Goal: Task Accomplishment & Management: Manage account settings

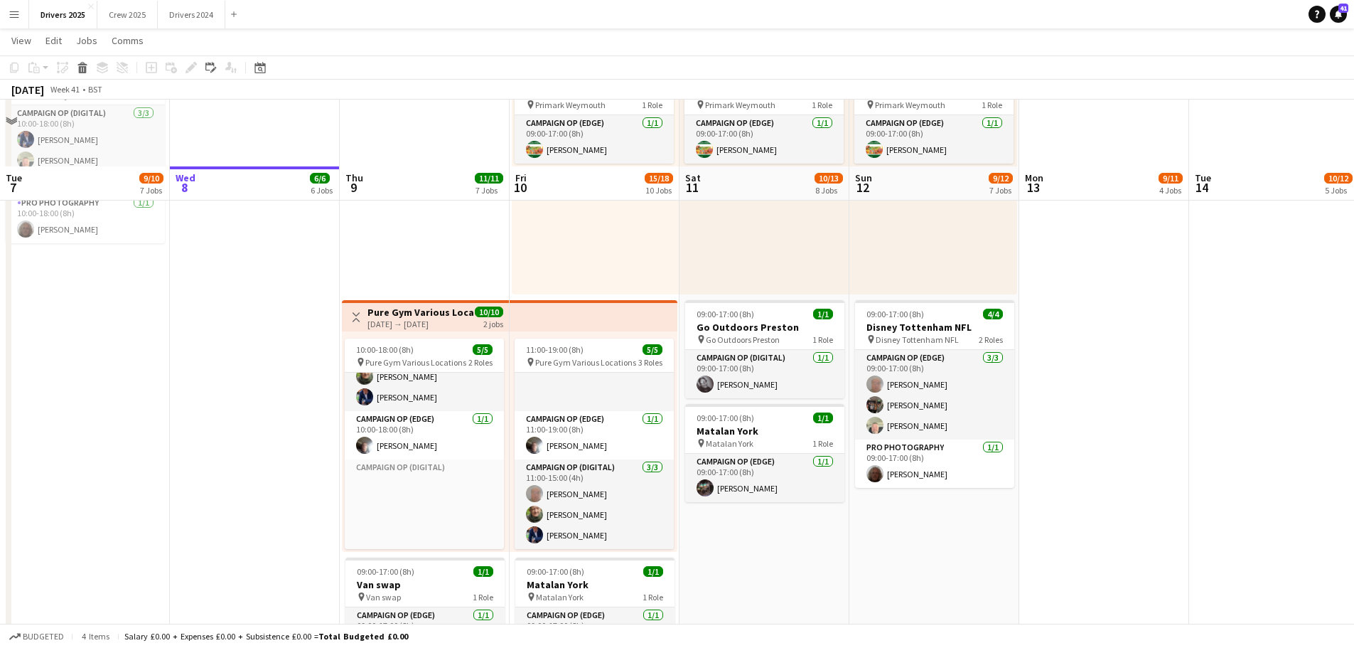
scroll to position [1777, 0]
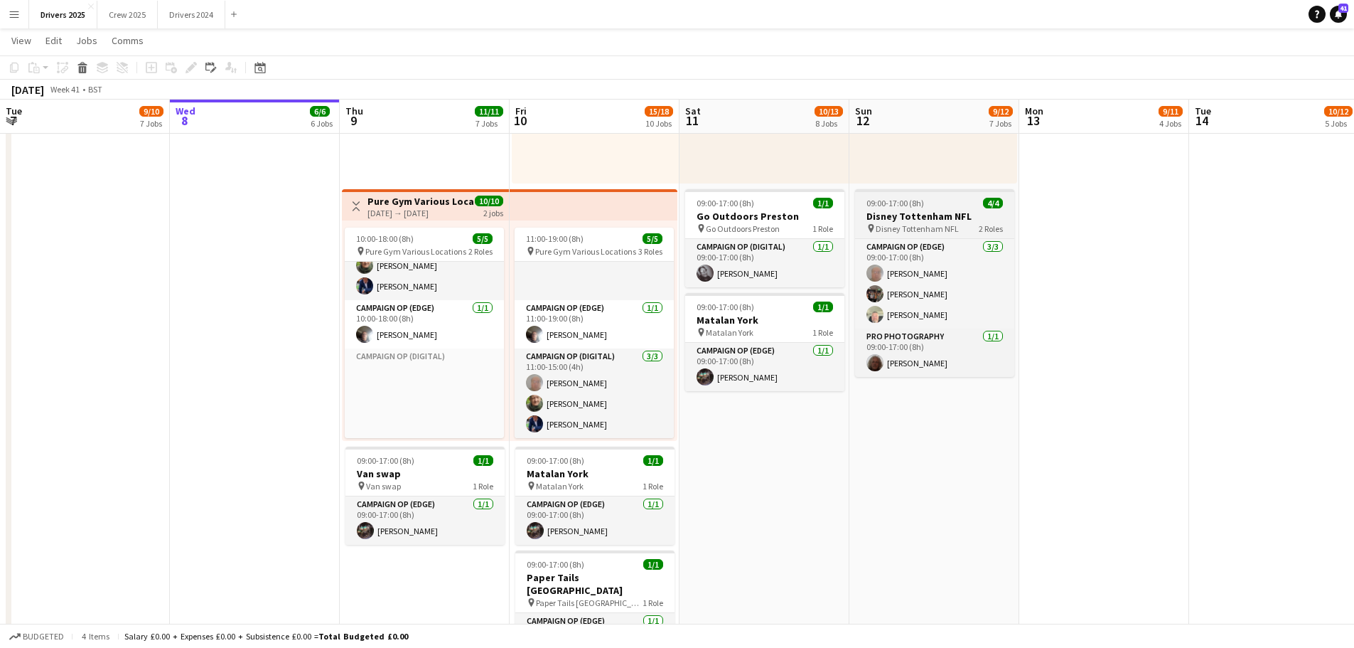
click at [902, 205] on span "09:00-17:00 (8h)" at bounding box center [895, 203] width 58 height 11
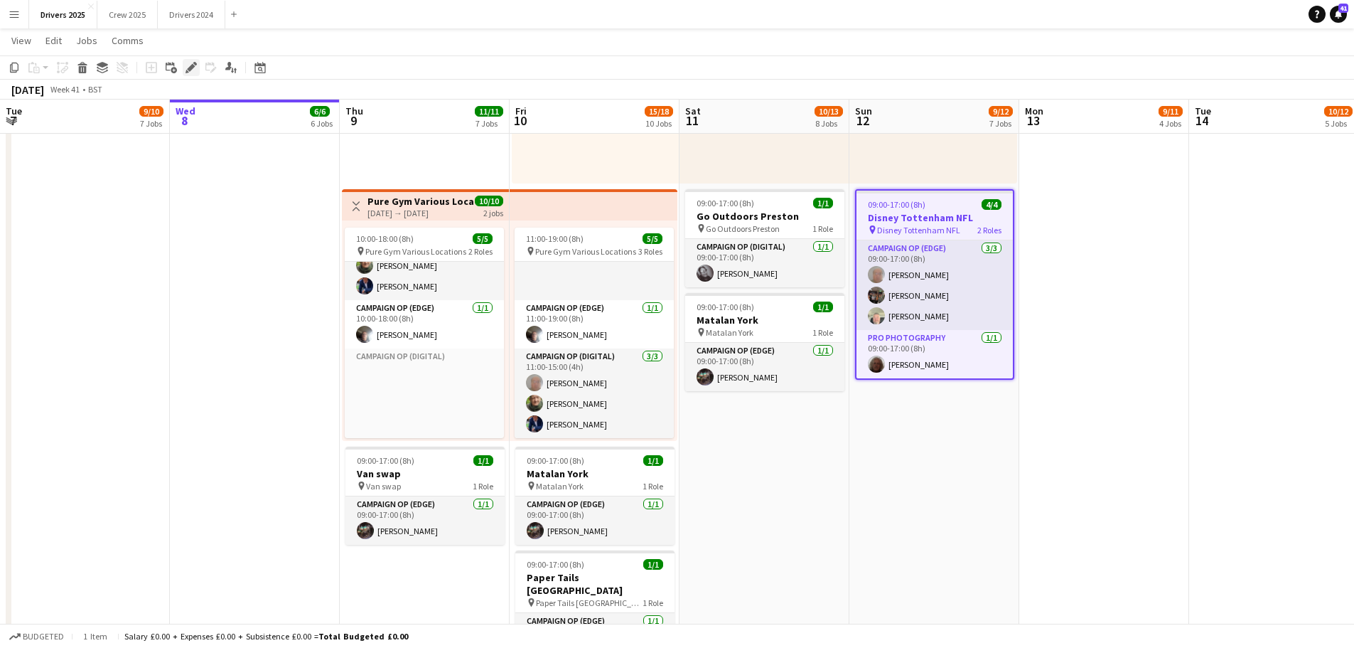
click at [195, 69] on icon "Edit" at bounding box center [191, 67] width 11 height 11
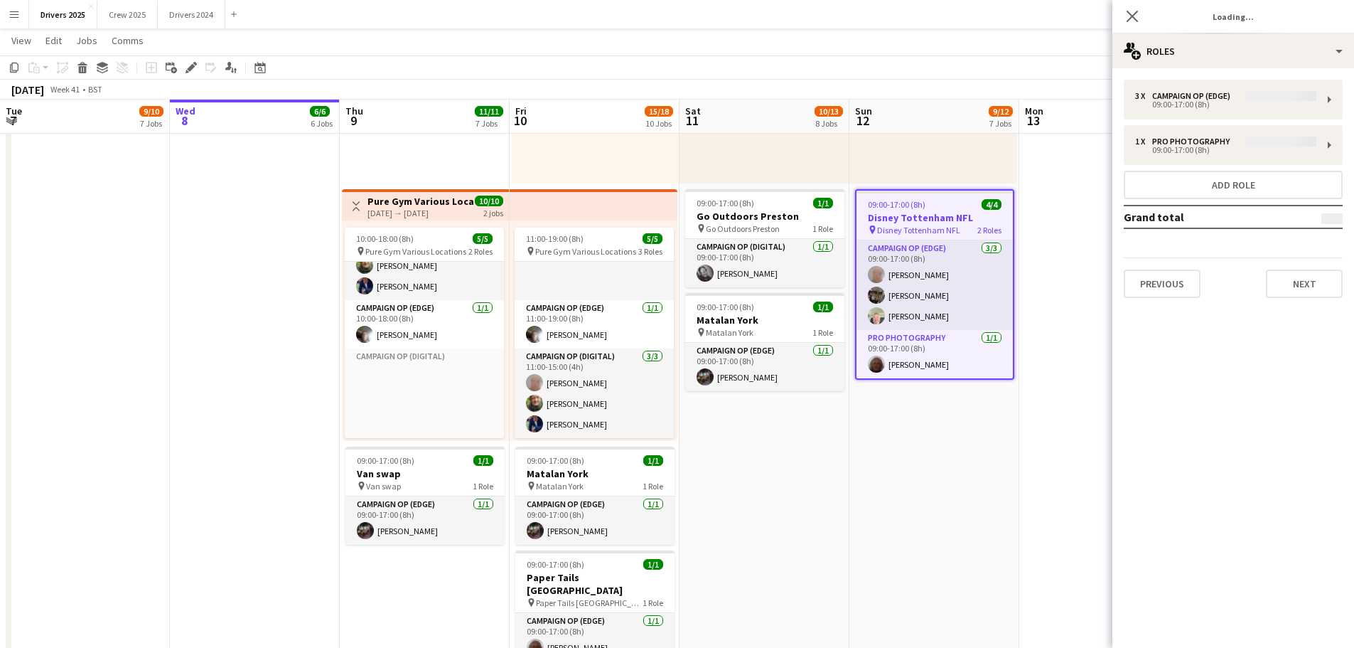
type input "**********"
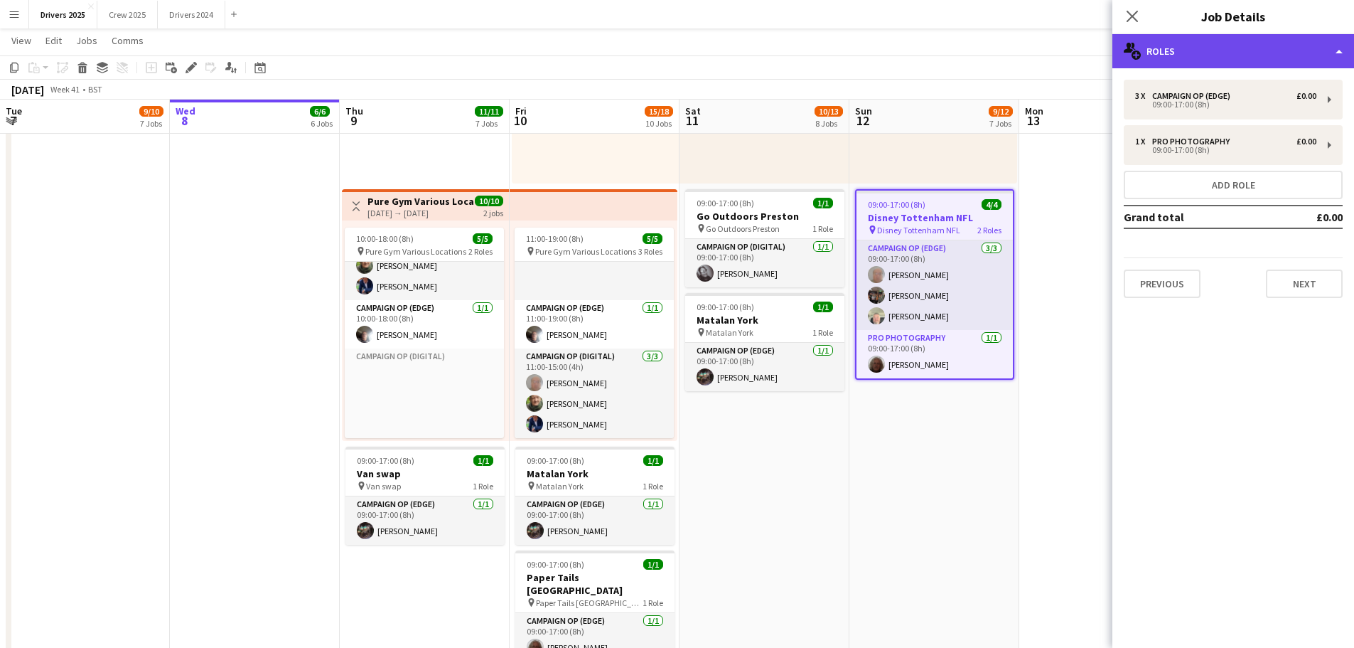
click at [1199, 49] on div "multiple-users-add Roles" at bounding box center [1233, 51] width 242 height 34
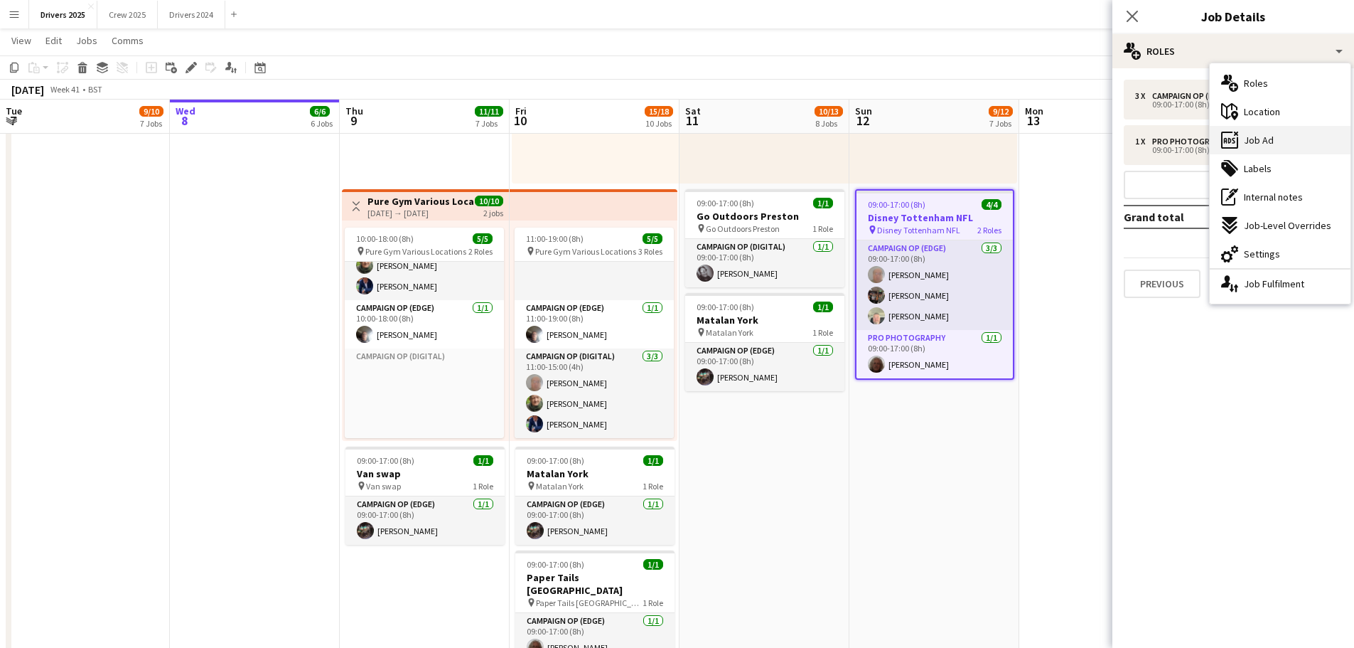
click at [1277, 139] on div "ads-window Job Ad" at bounding box center [1280, 140] width 141 height 28
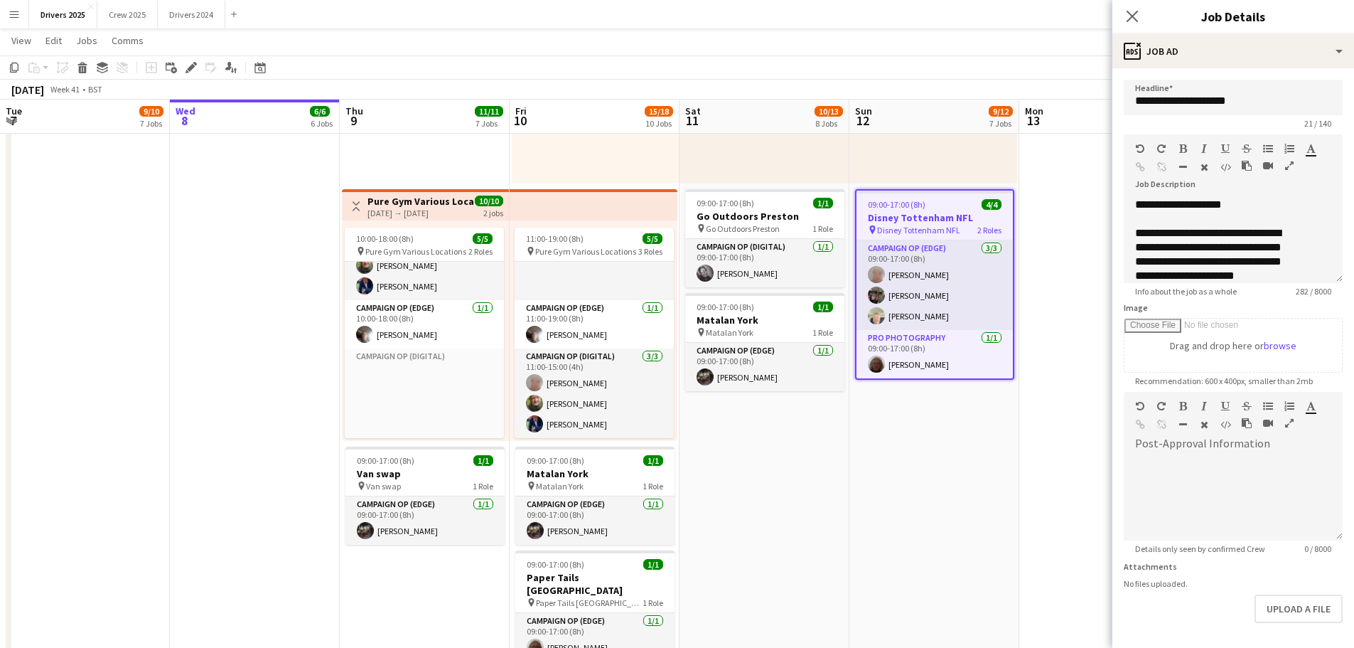
scroll to position [45, 0]
click at [1293, 612] on button "Upload a file" at bounding box center [1299, 608] width 88 height 28
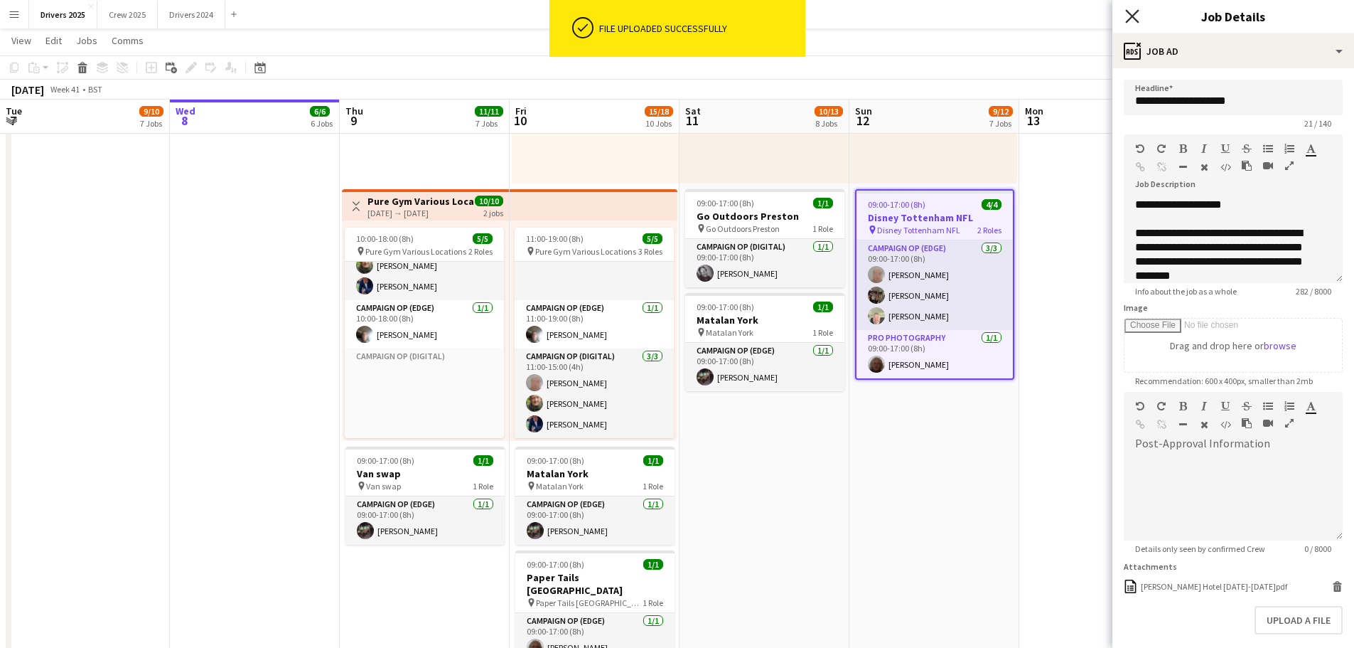
click at [1134, 13] on icon "Close pop-in" at bounding box center [1132, 16] width 14 height 14
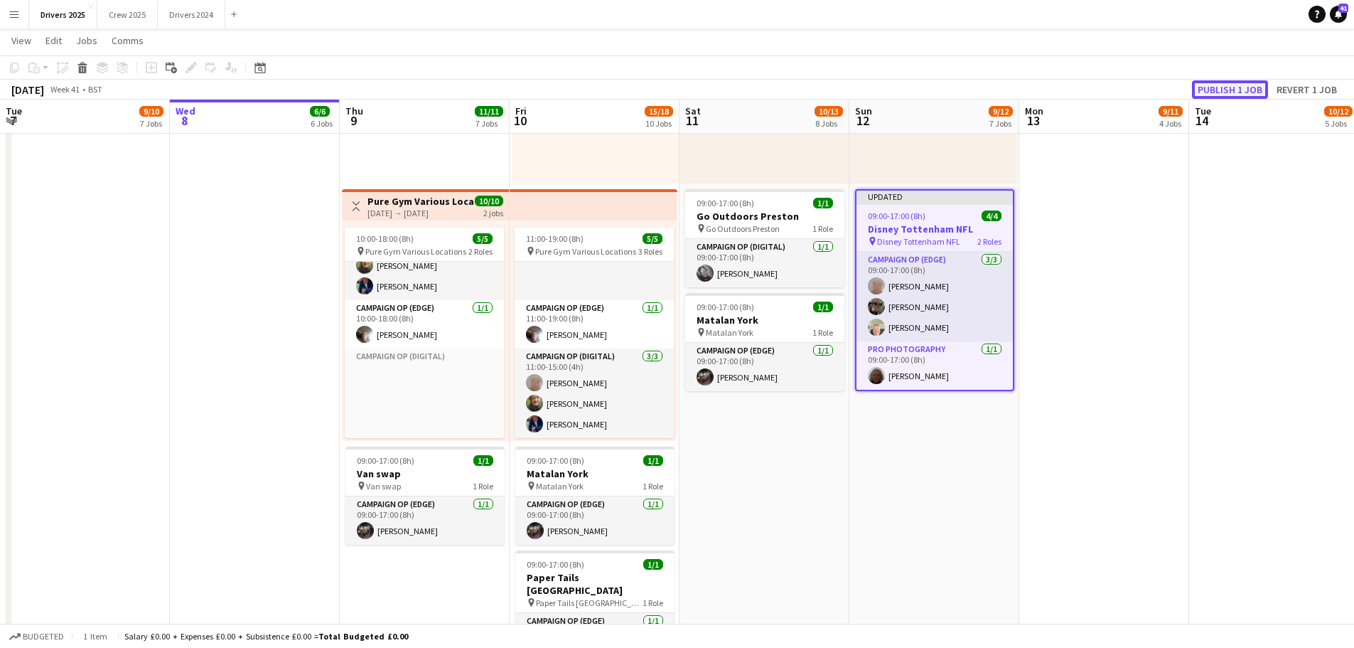
click at [1228, 90] on button "Publish 1 job" at bounding box center [1230, 89] width 76 height 18
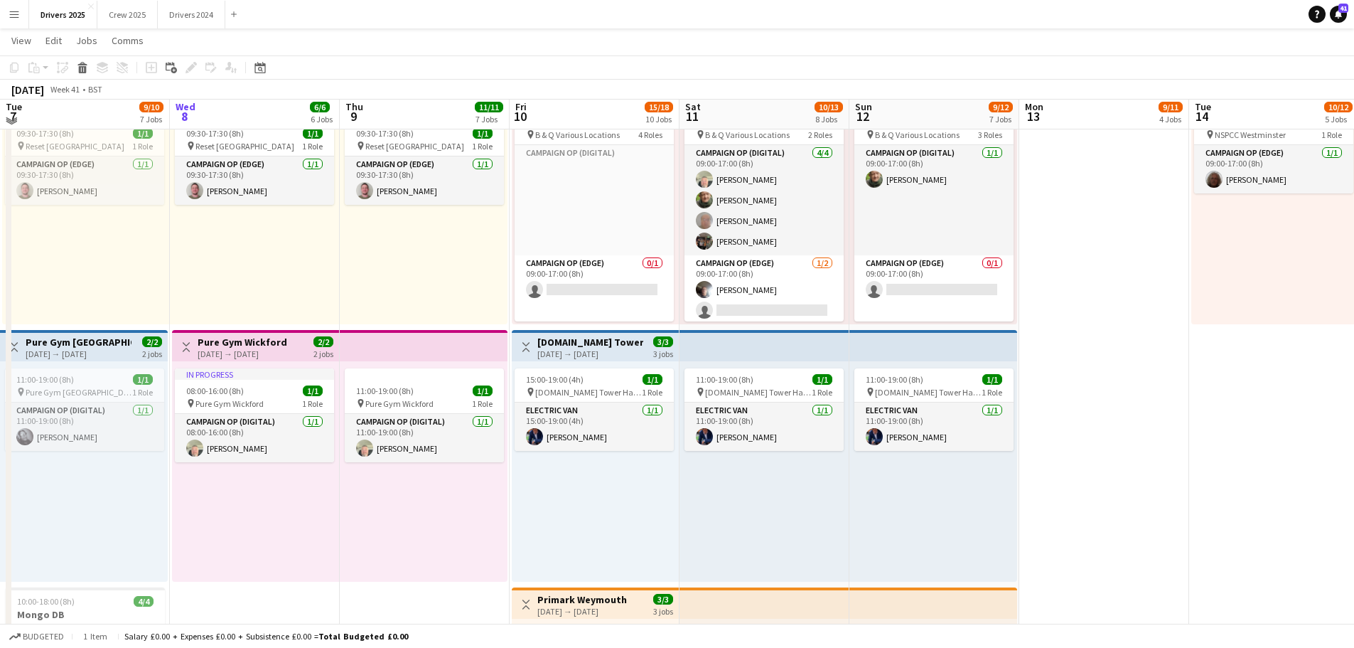
scroll to position [1051, 0]
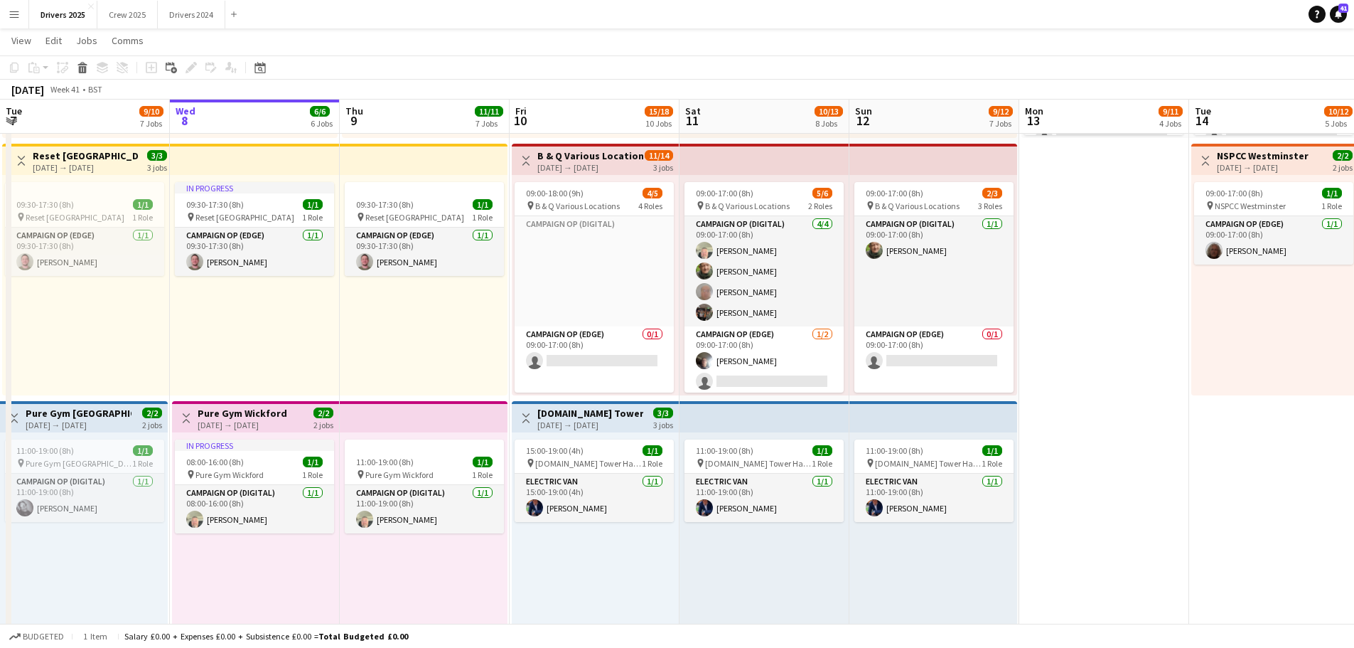
click at [734, 156] on app-top-bar at bounding box center [765, 159] width 170 height 31
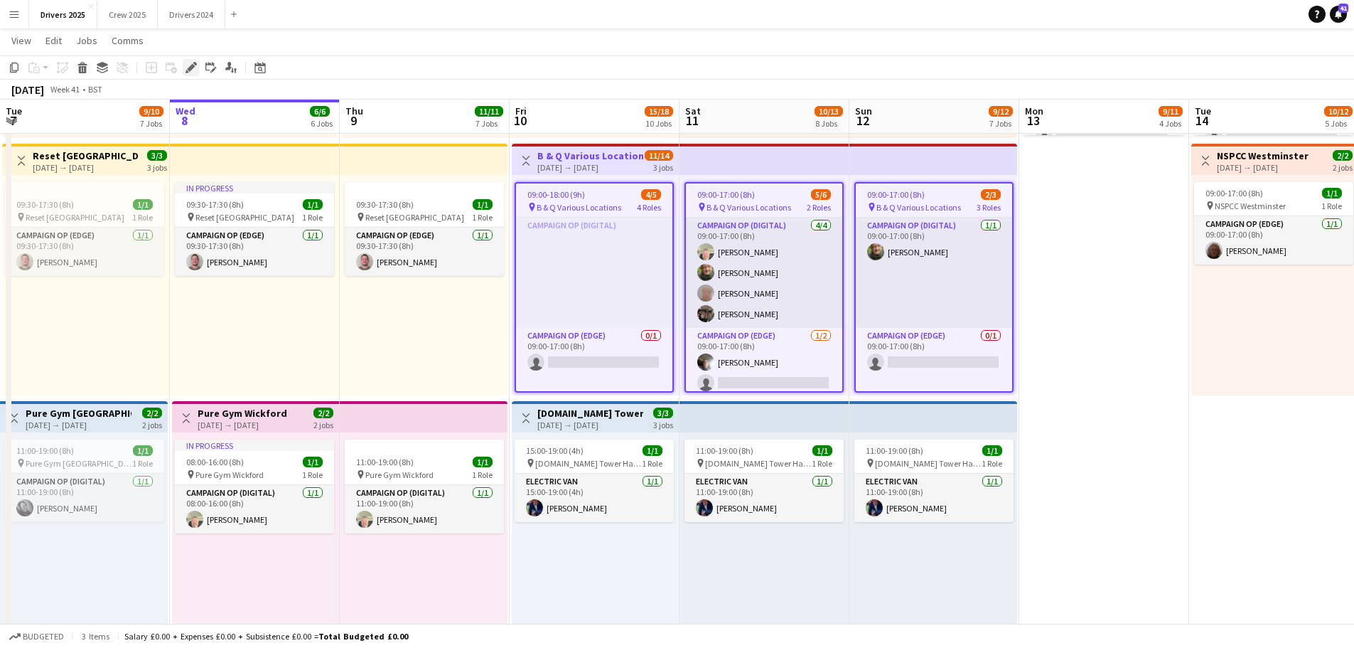
click at [190, 61] on div "Edit" at bounding box center [191, 67] width 17 height 17
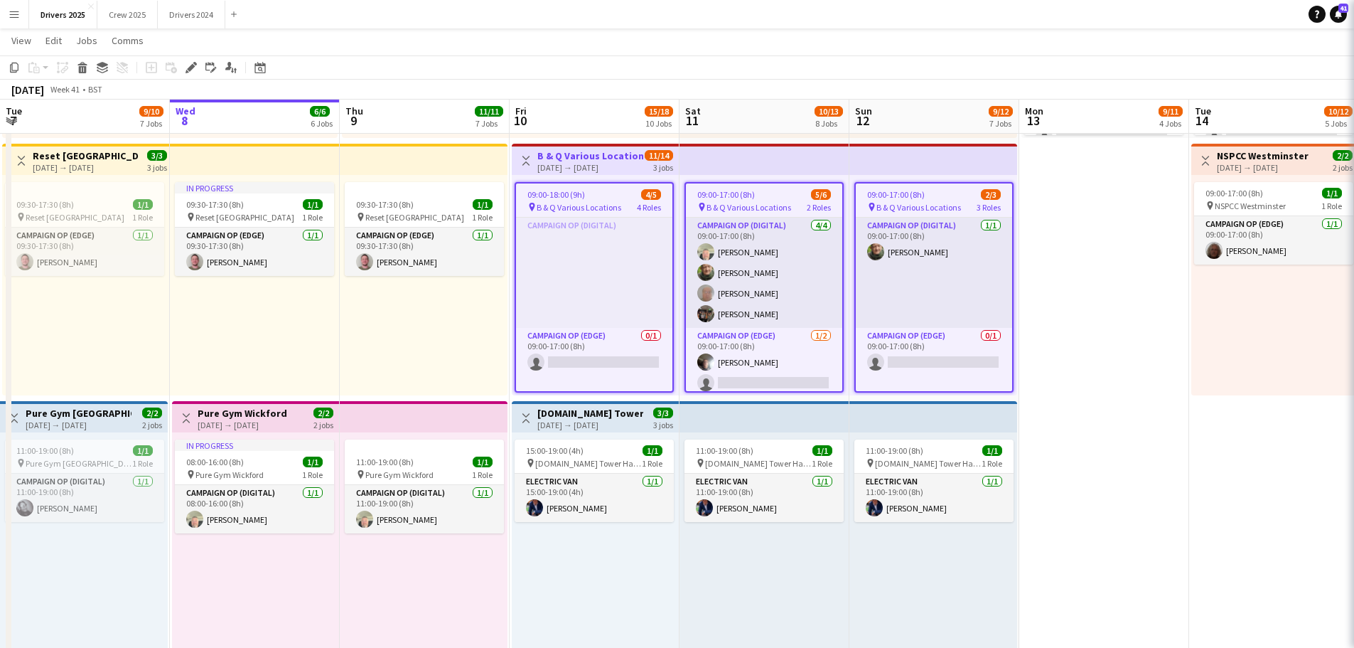
type input "**********"
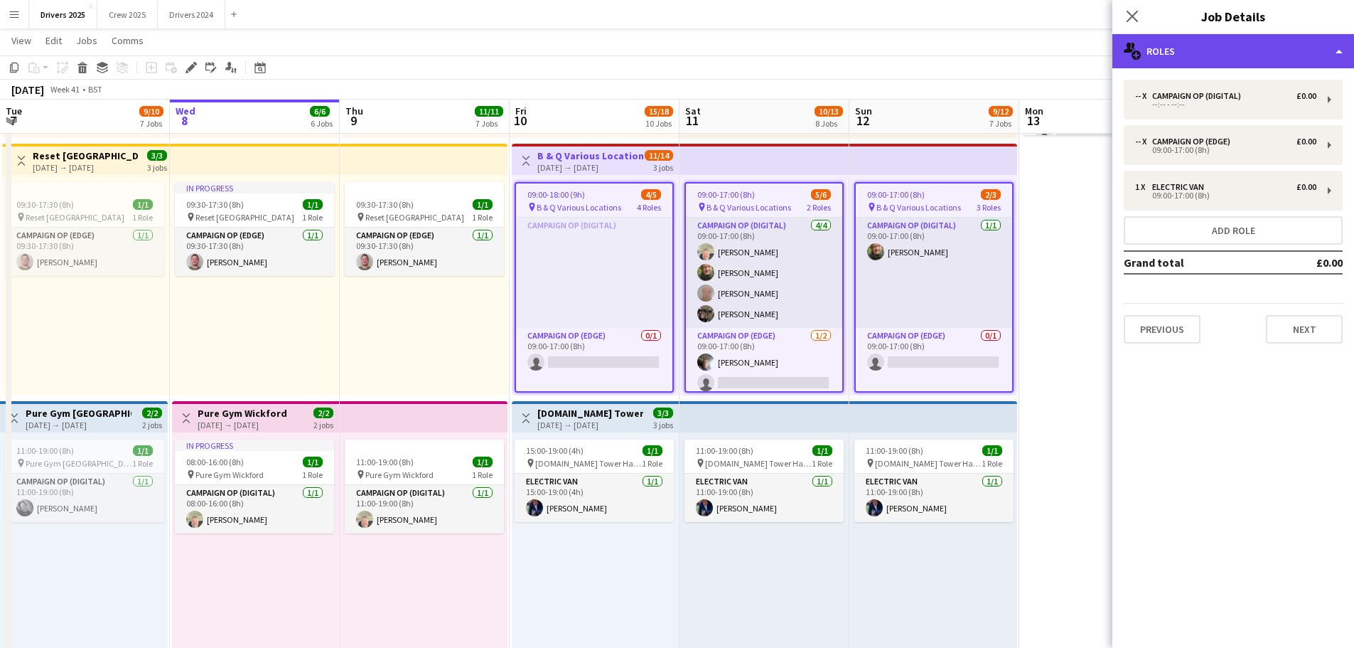
click at [1196, 45] on div "multiple-users-add Roles" at bounding box center [1233, 51] width 242 height 34
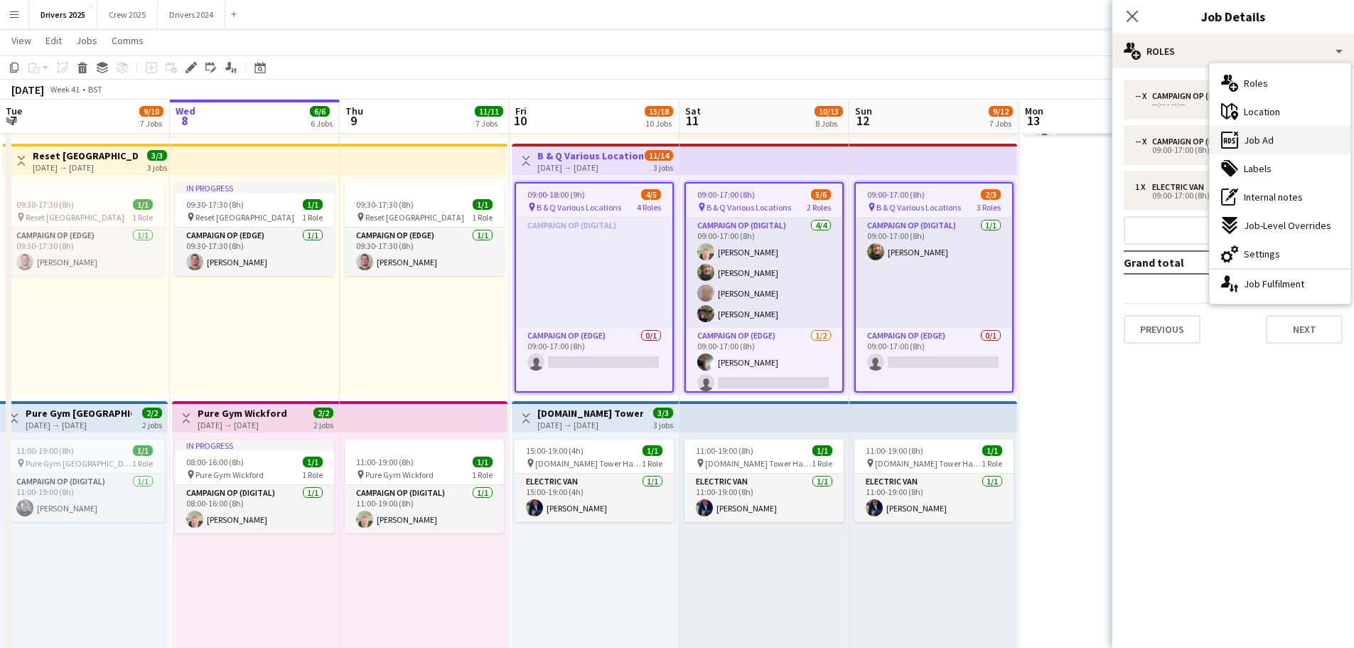
click at [1262, 137] on span "Job Ad" at bounding box center [1259, 140] width 30 height 13
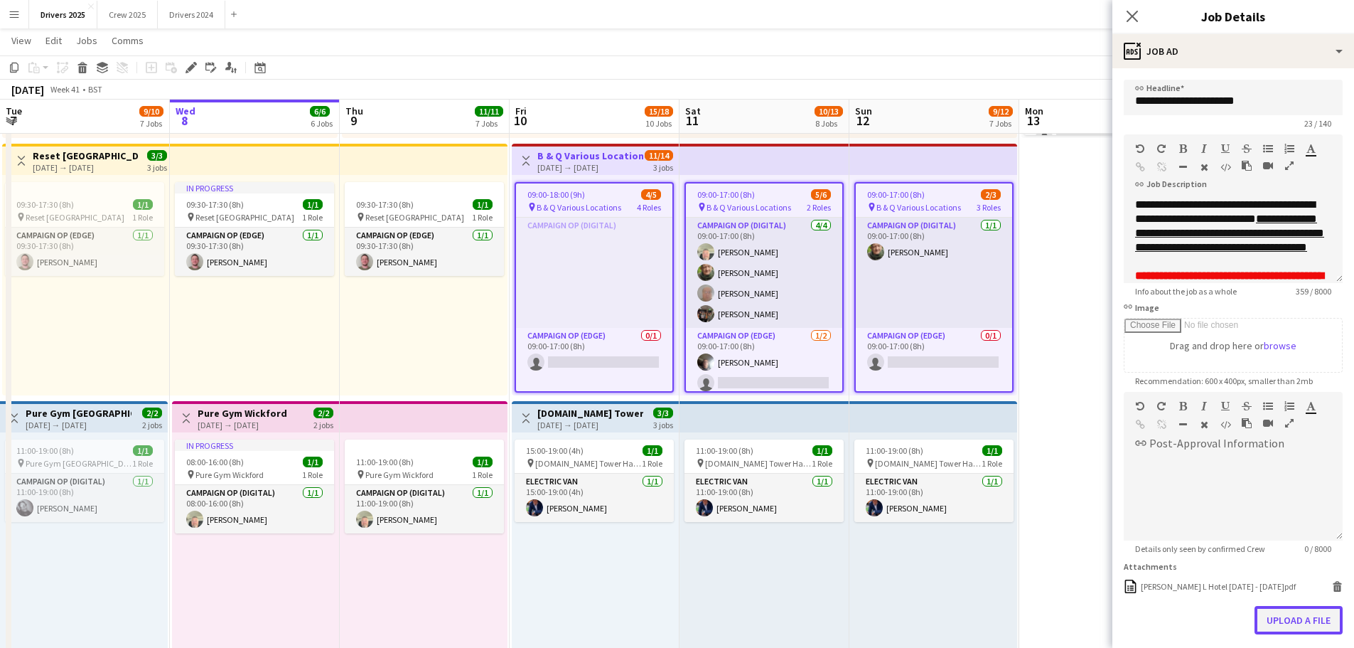
click at [1310, 621] on button "Upload a file" at bounding box center [1299, 620] width 88 height 28
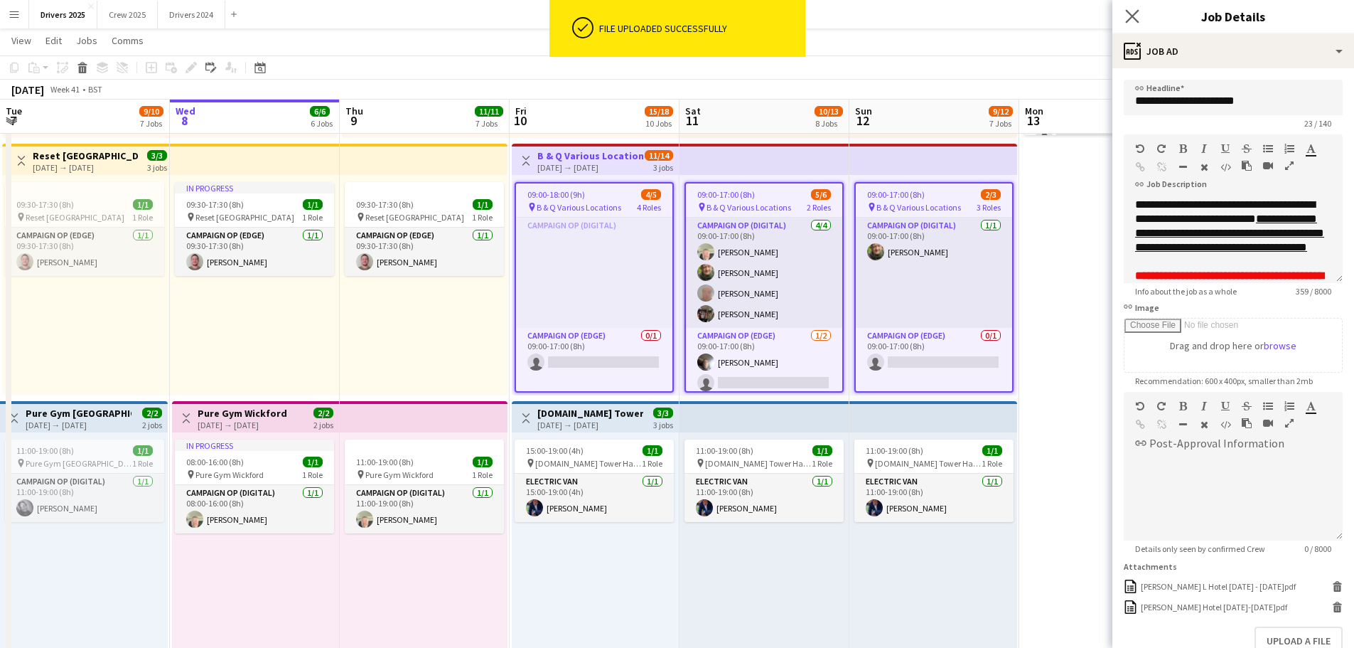
click at [1139, 15] on icon "Close pop-in" at bounding box center [1132, 16] width 14 height 14
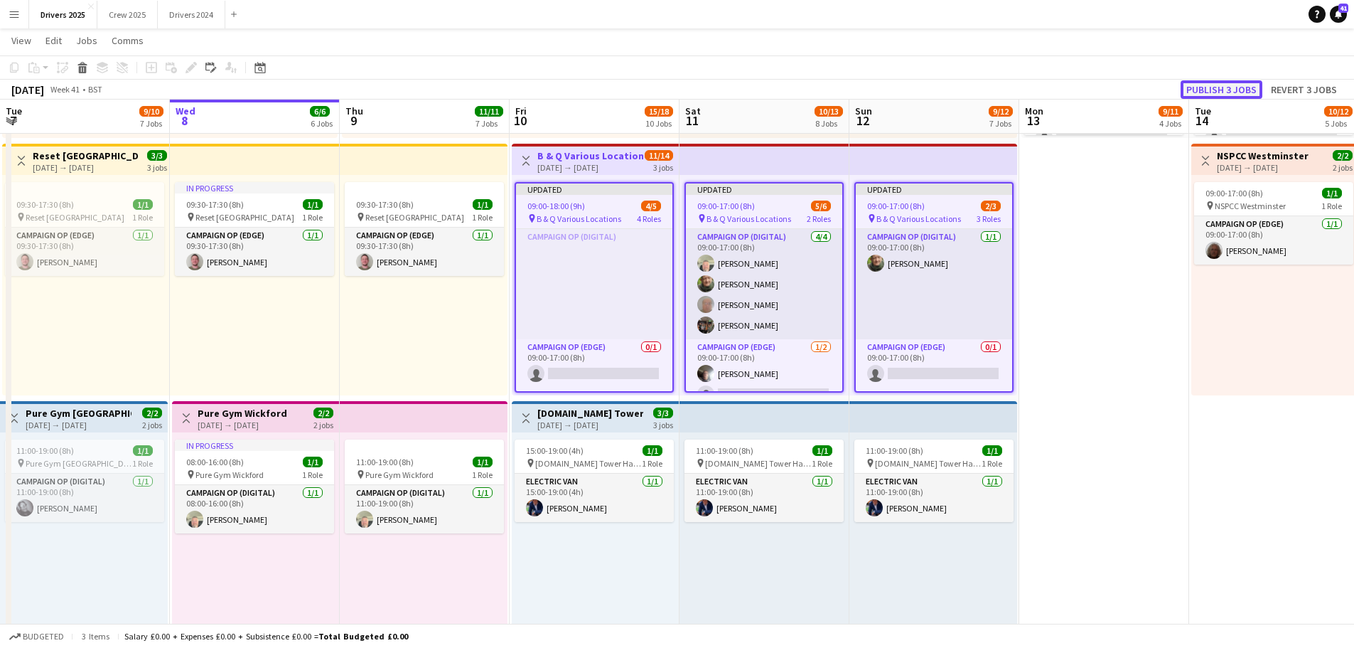
click at [1215, 89] on button "Publish 3 jobs" at bounding box center [1222, 89] width 82 height 18
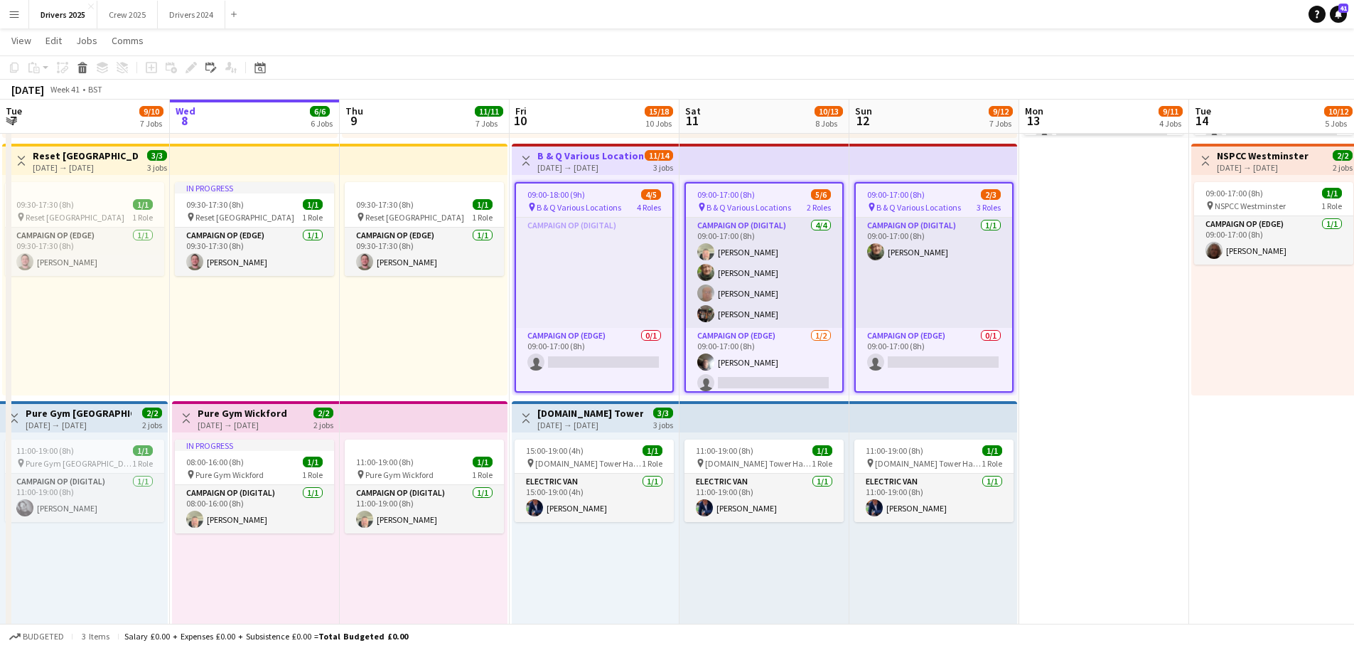
click at [748, 154] on app-top-bar at bounding box center [765, 159] width 170 height 31
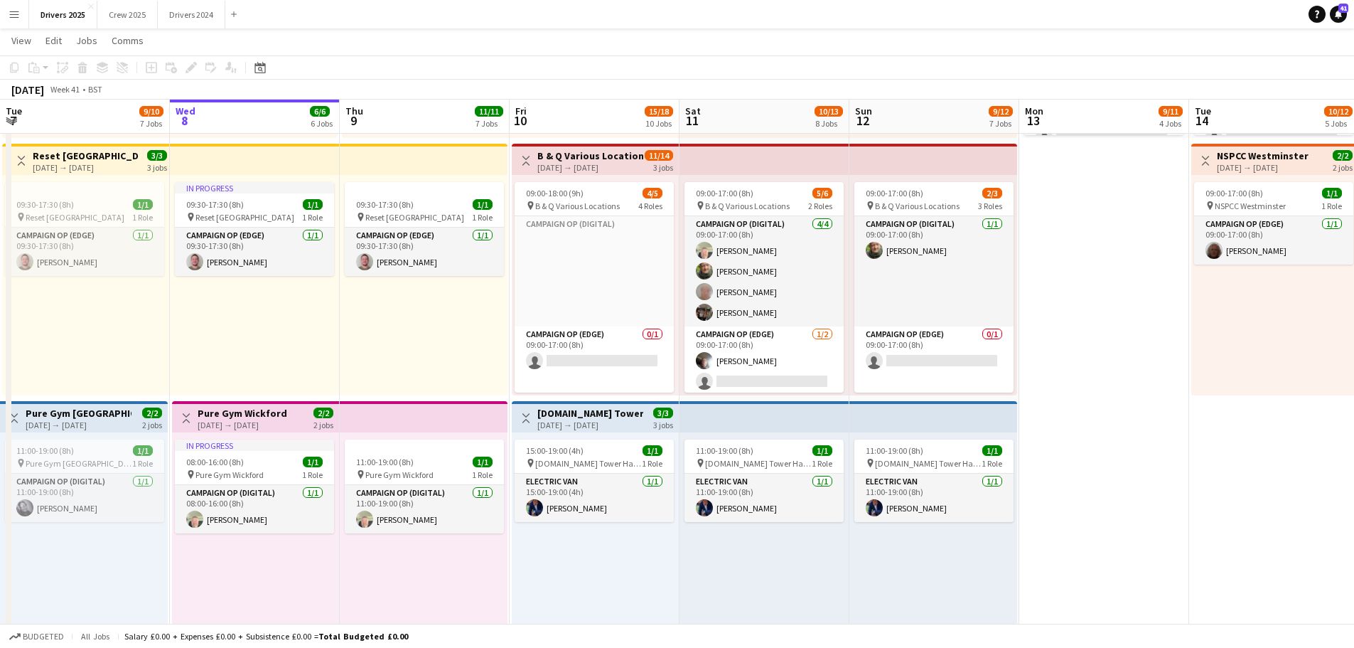
click at [748, 154] on app-top-bar at bounding box center [765, 159] width 170 height 31
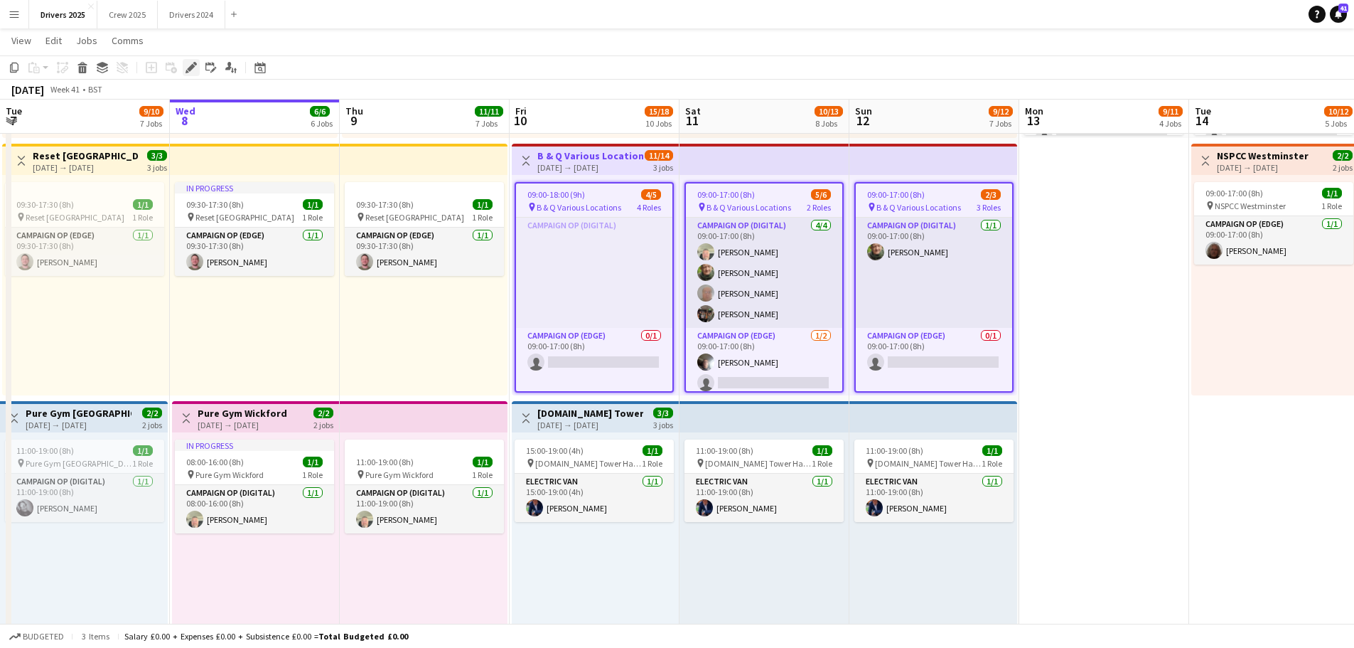
click at [199, 66] on div "Edit" at bounding box center [191, 67] width 17 height 17
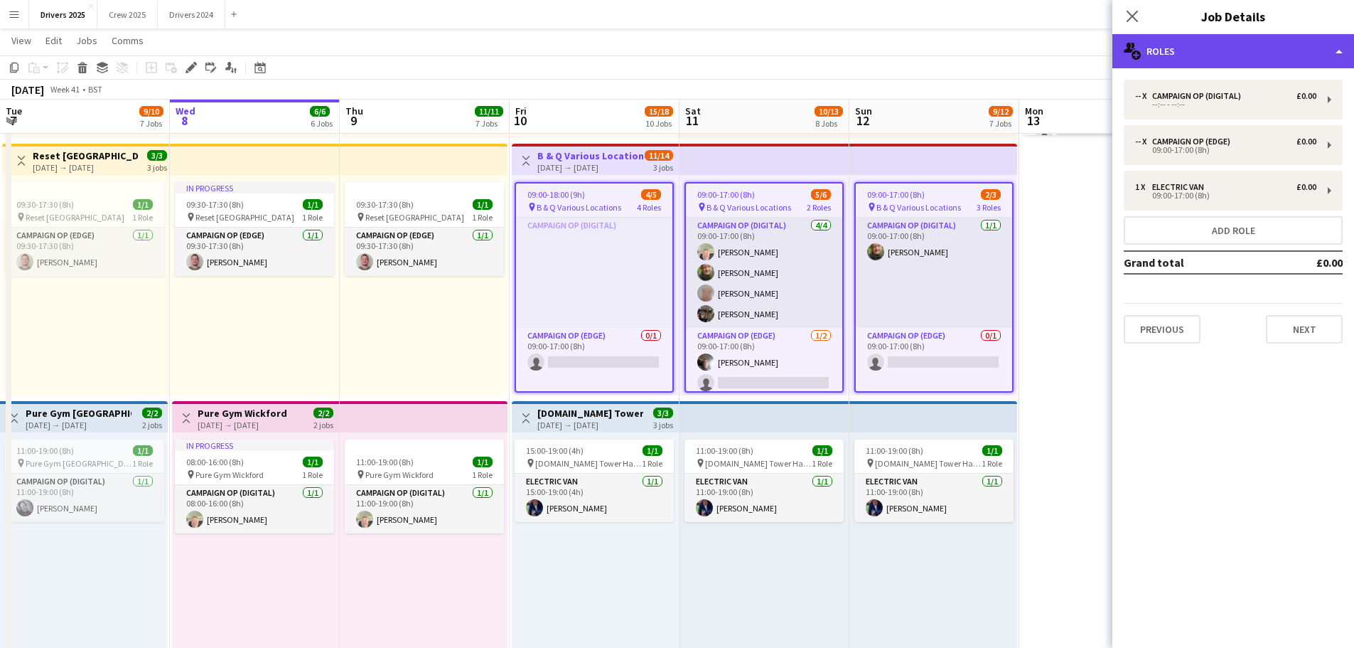
click at [1271, 55] on div "multiple-users-add Roles" at bounding box center [1233, 51] width 242 height 34
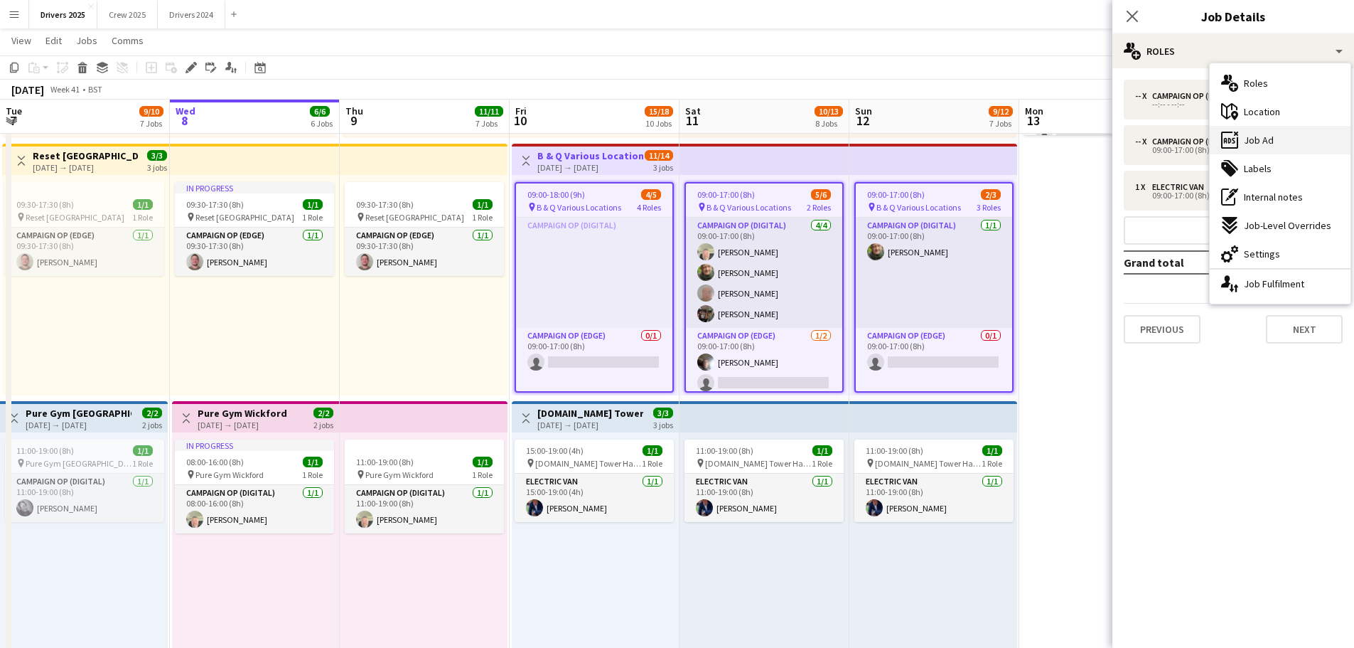
click at [1296, 137] on div "ads-window Job Ad" at bounding box center [1280, 140] width 141 height 28
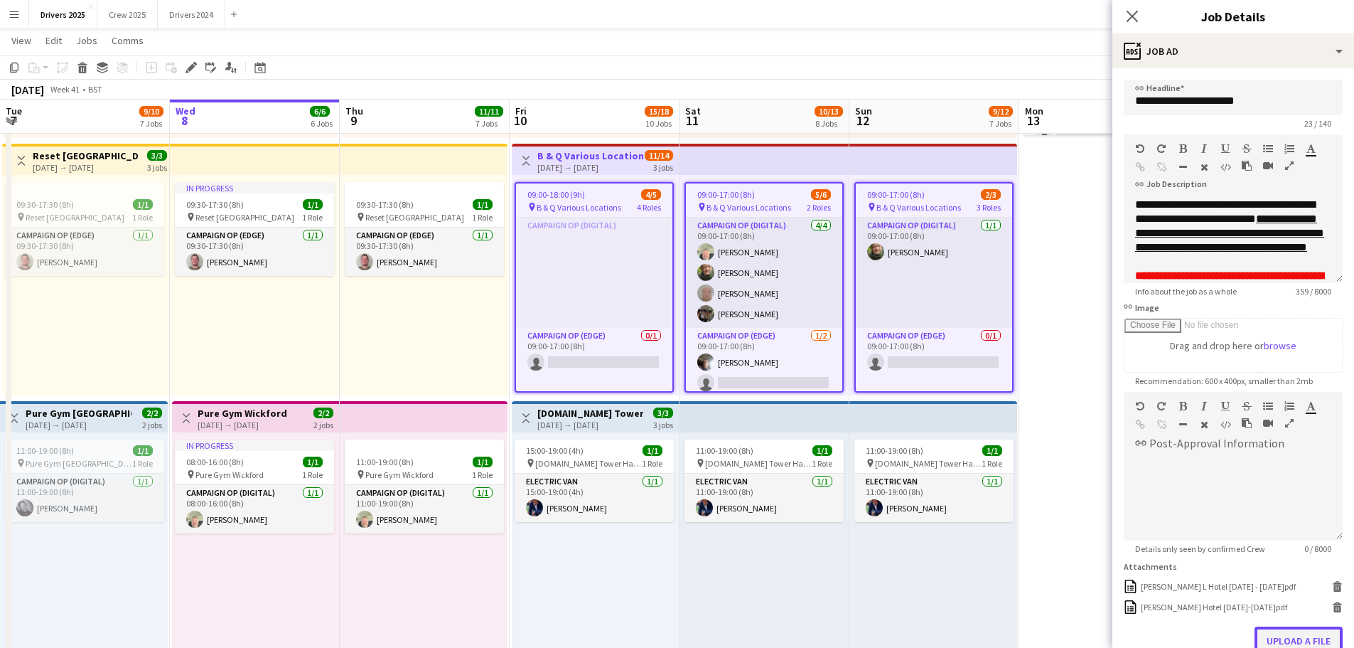
click at [1303, 630] on button "Upload a file" at bounding box center [1299, 640] width 88 height 28
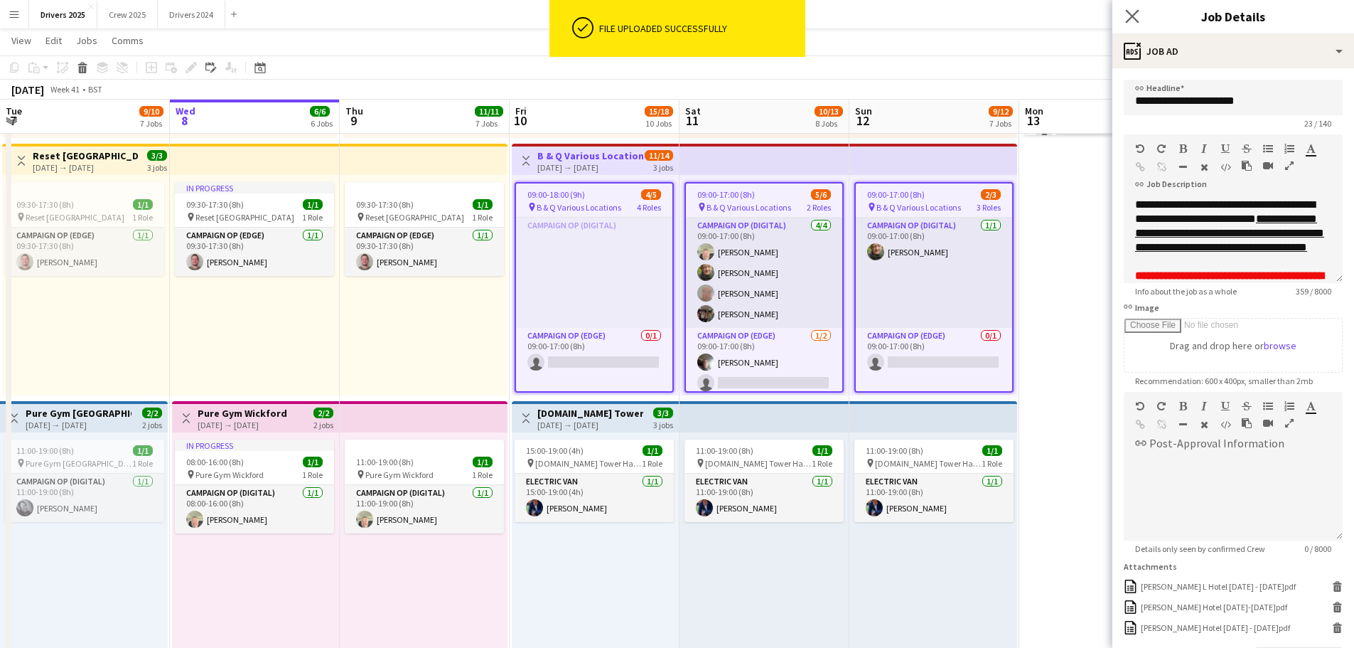
click at [1124, 14] on app-icon "Close pop-in" at bounding box center [1132, 16] width 21 height 21
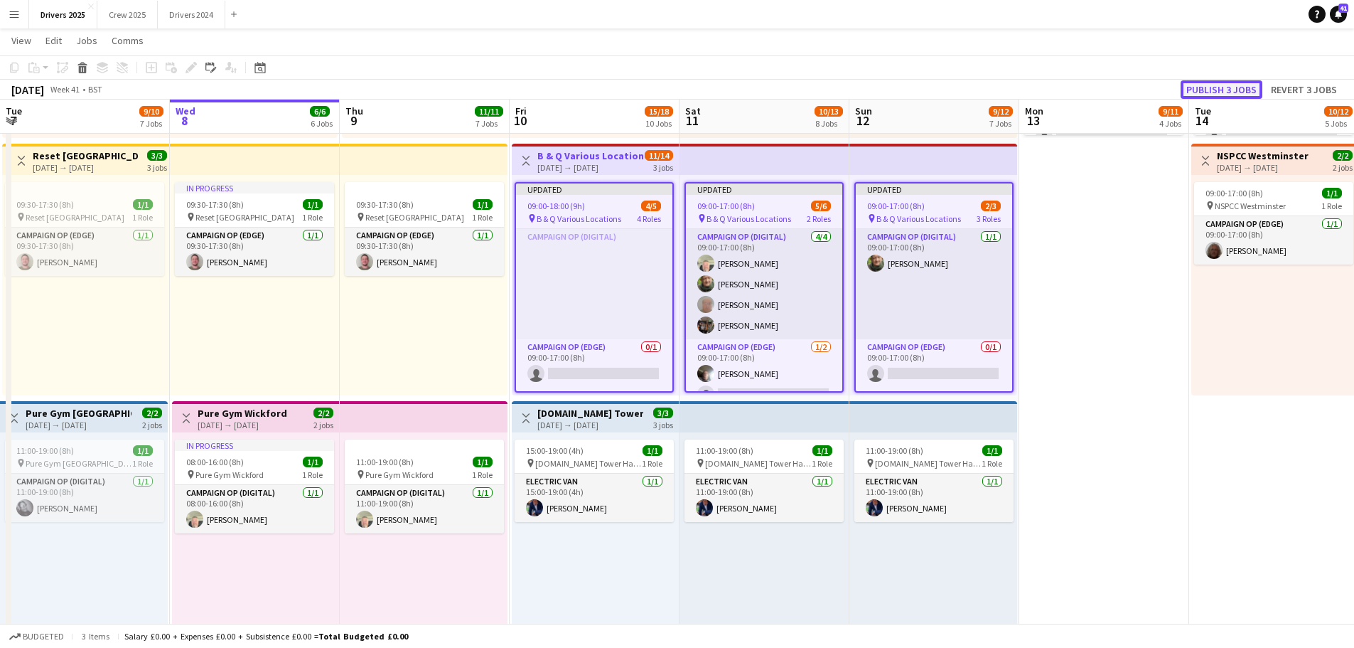
click at [1231, 87] on button "Publish 3 jobs" at bounding box center [1222, 89] width 82 height 18
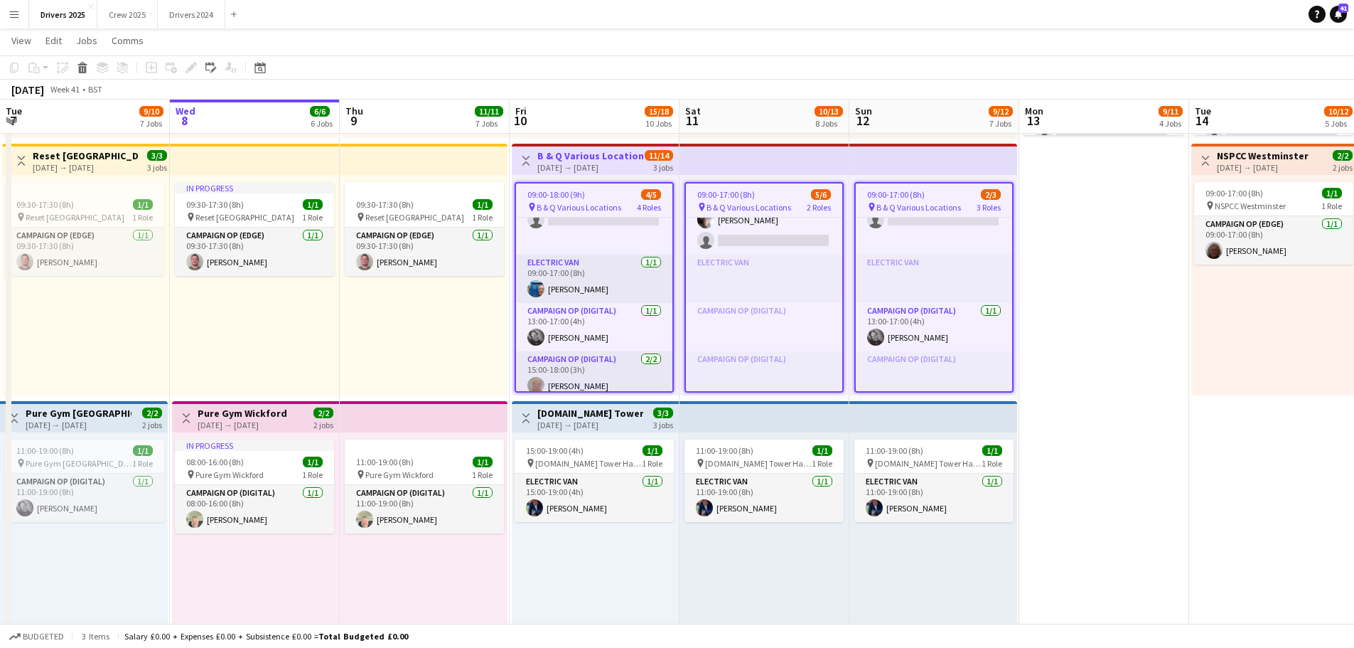
scroll to position [171, 0]
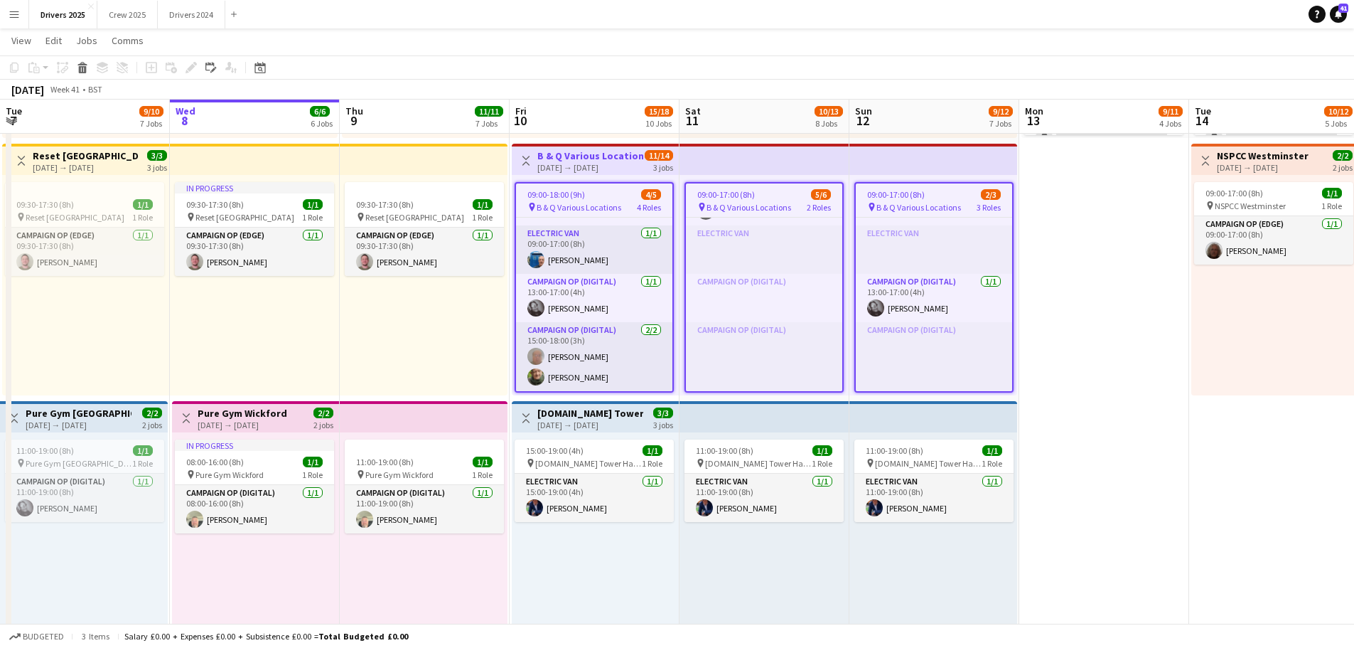
click at [586, 152] on h3 "B & Q Various Locations" at bounding box center [590, 155] width 106 height 13
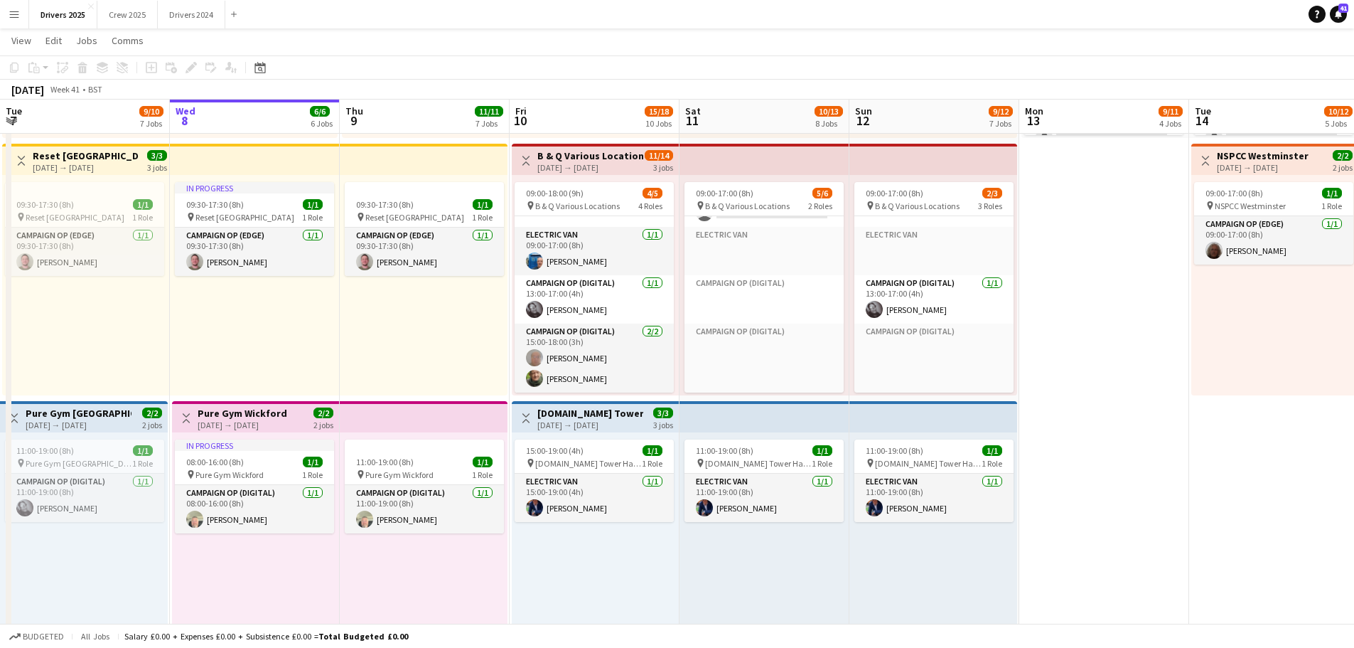
scroll to position [168, 0]
click at [586, 152] on h3 "B & Q Various Locations" at bounding box center [590, 155] width 106 height 13
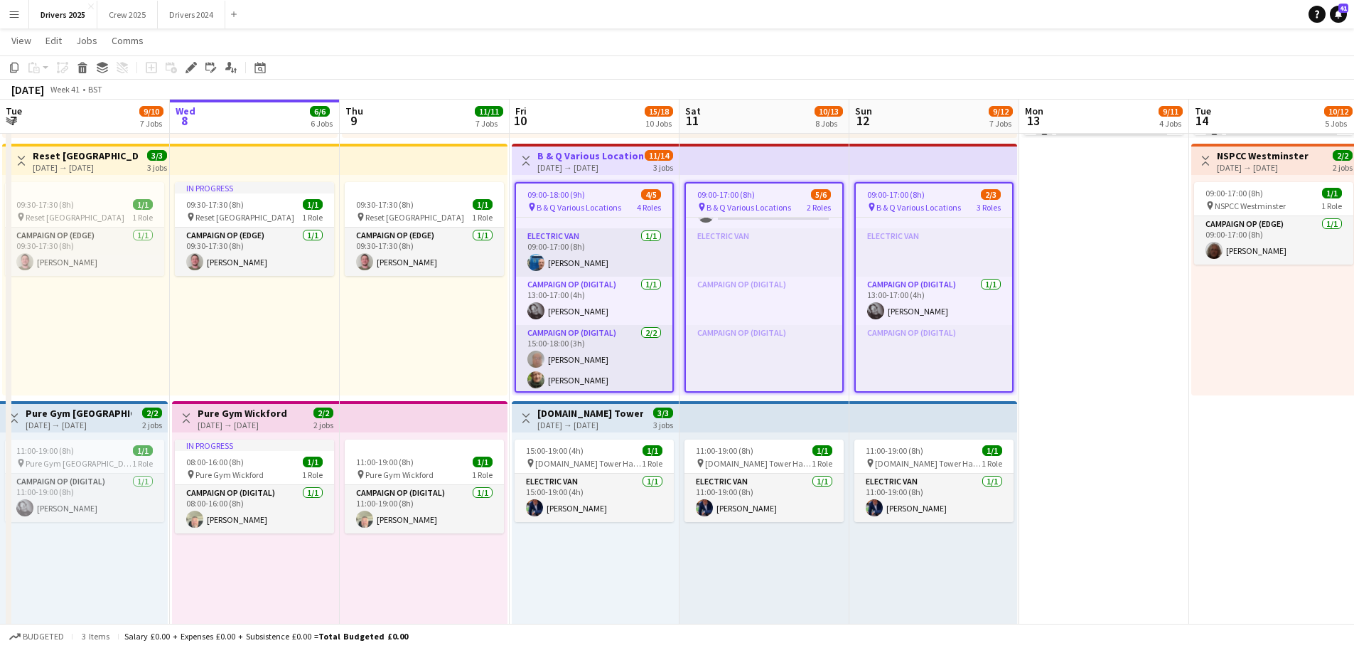
scroll to position [171, 0]
click at [203, 65] on div "Edit linked Job" at bounding box center [211, 67] width 17 height 17
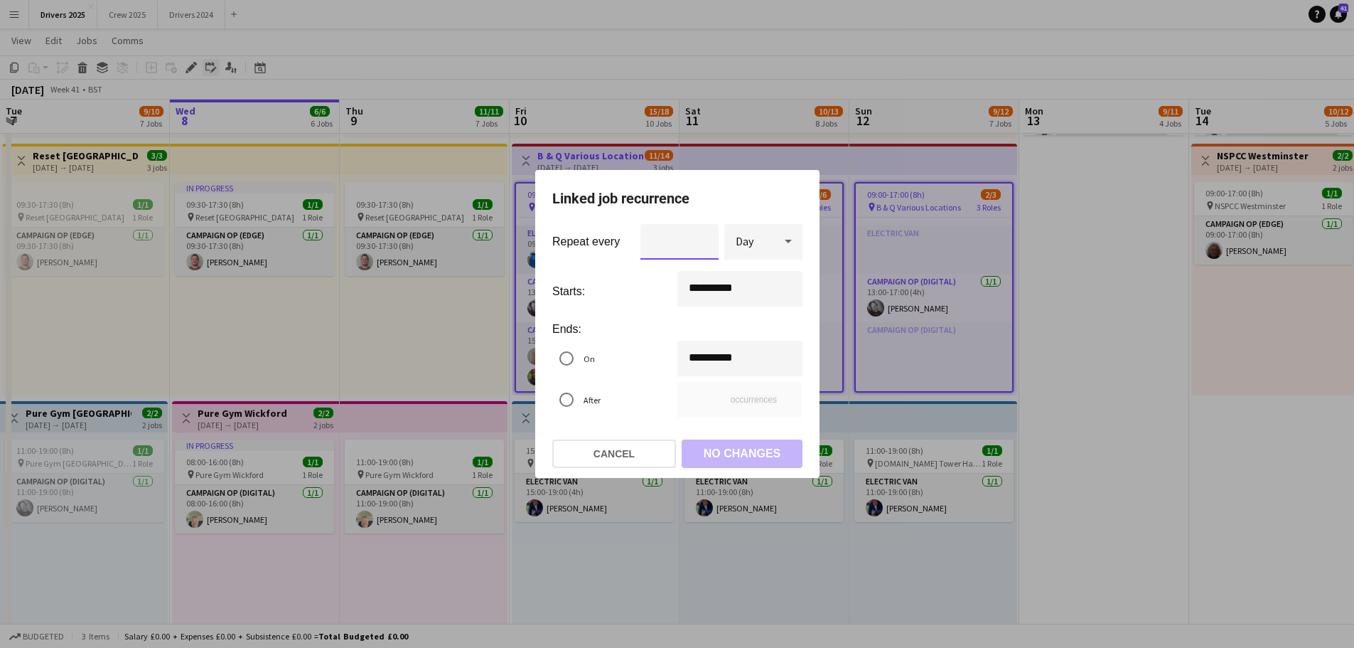
scroll to position [0, 0]
click at [629, 456] on button "Cancel" at bounding box center [614, 453] width 124 height 28
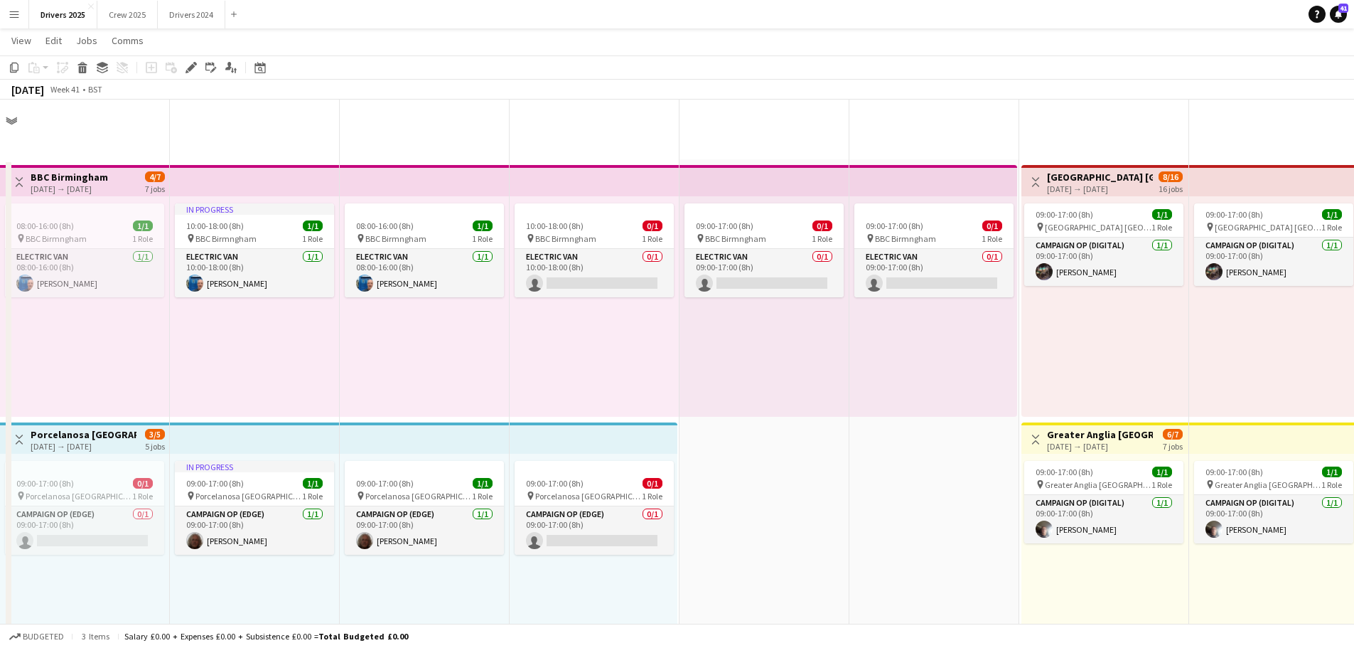
scroll to position [1051, 0]
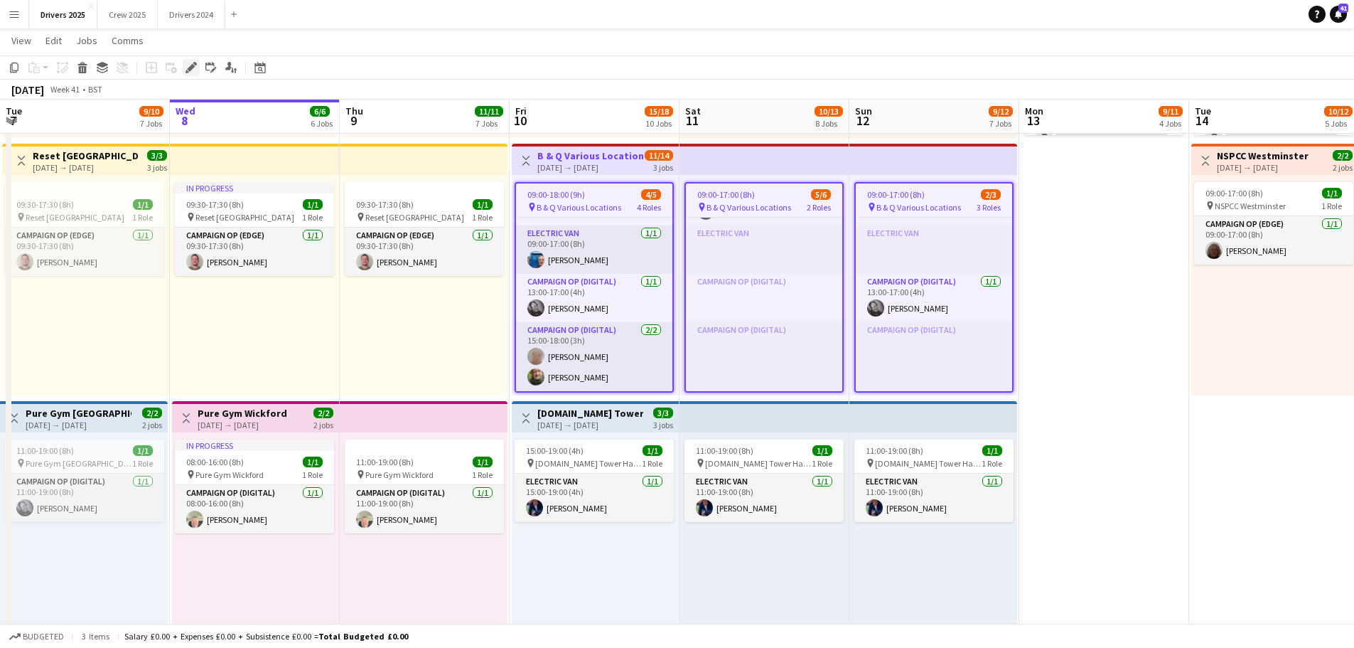
click at [195, 68] on icon "Edit" at bounding box center [191, 67] width 11 height 11
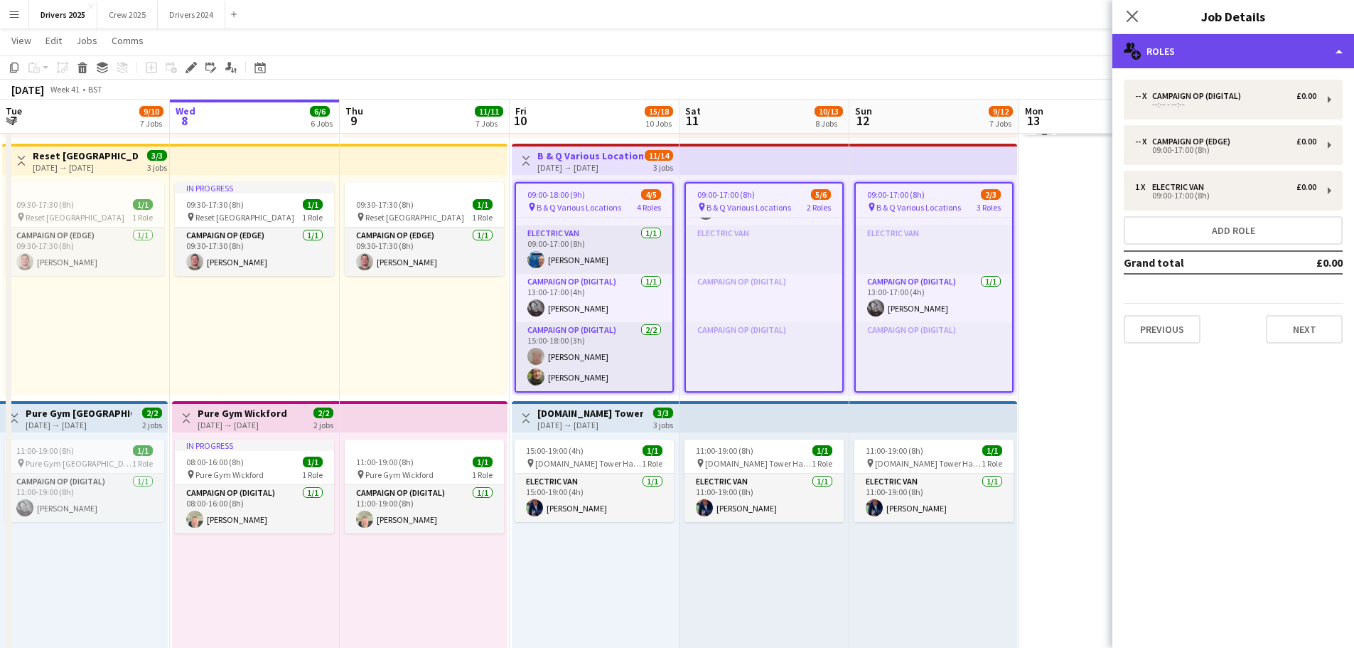
click at [1217, 46] on div "multiple-users-add Roles" at bounding box center [1233, 51] width 242 height 34
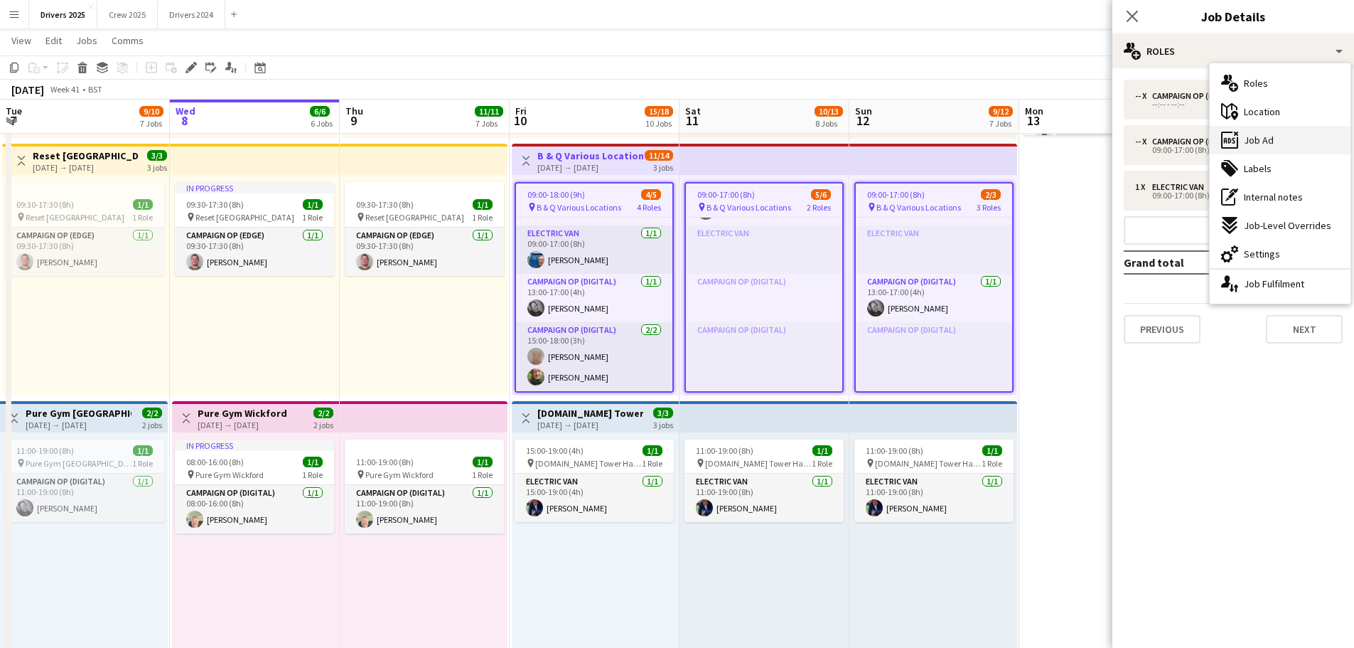
click at [1265, 144] on span "Job Ad" at bounding box center [1259, 140] width 30 height 13
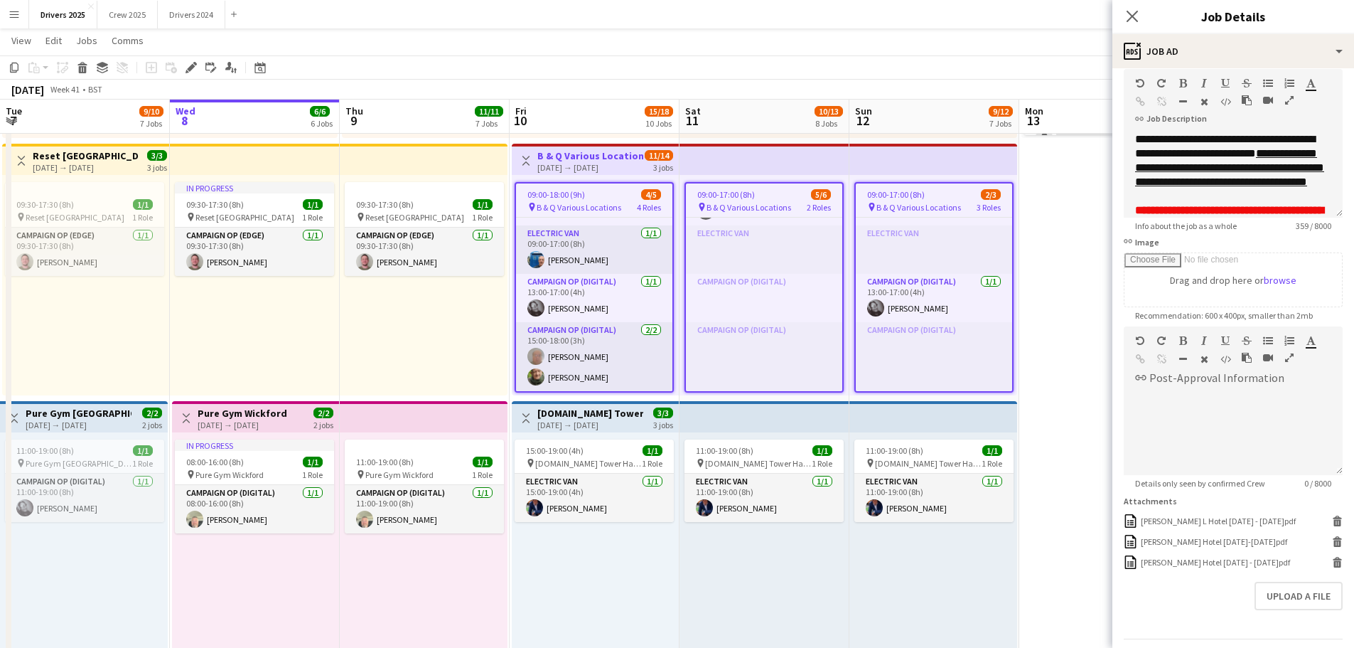
scroll to position [108, 0]
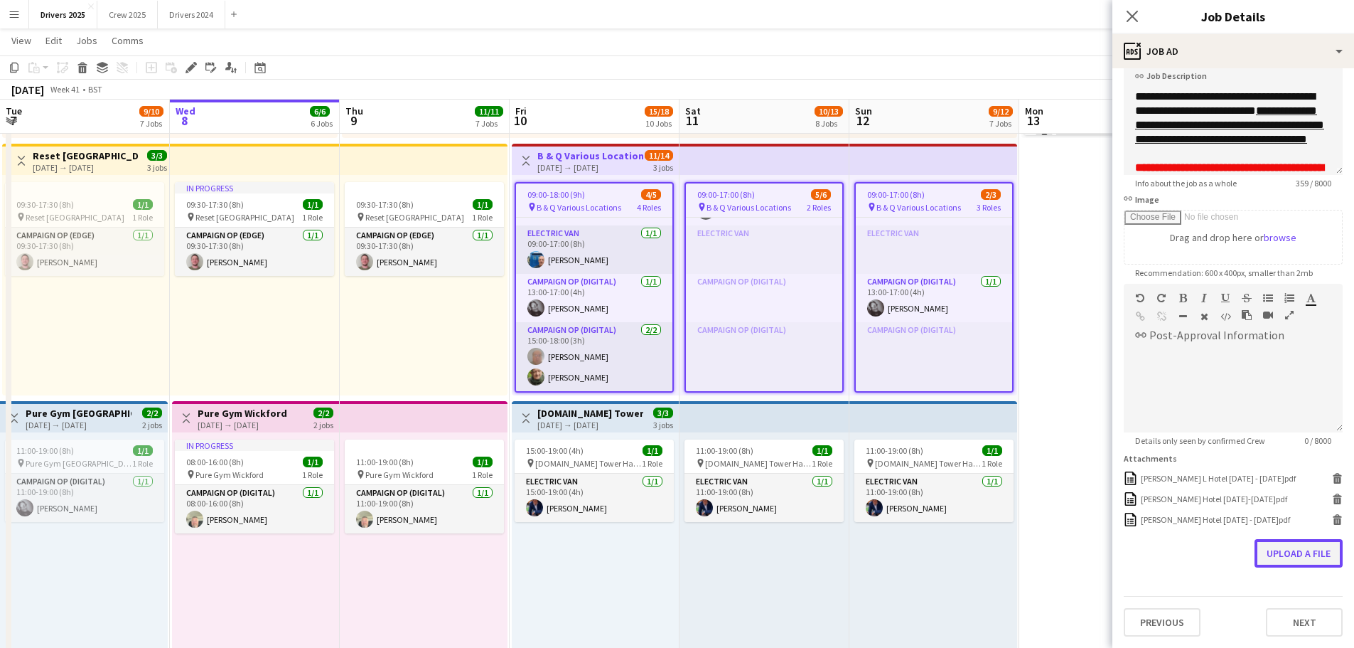
click at [1290, 551] on button "Upload a file" at bounding box center [1299, 553] width 88 height 28
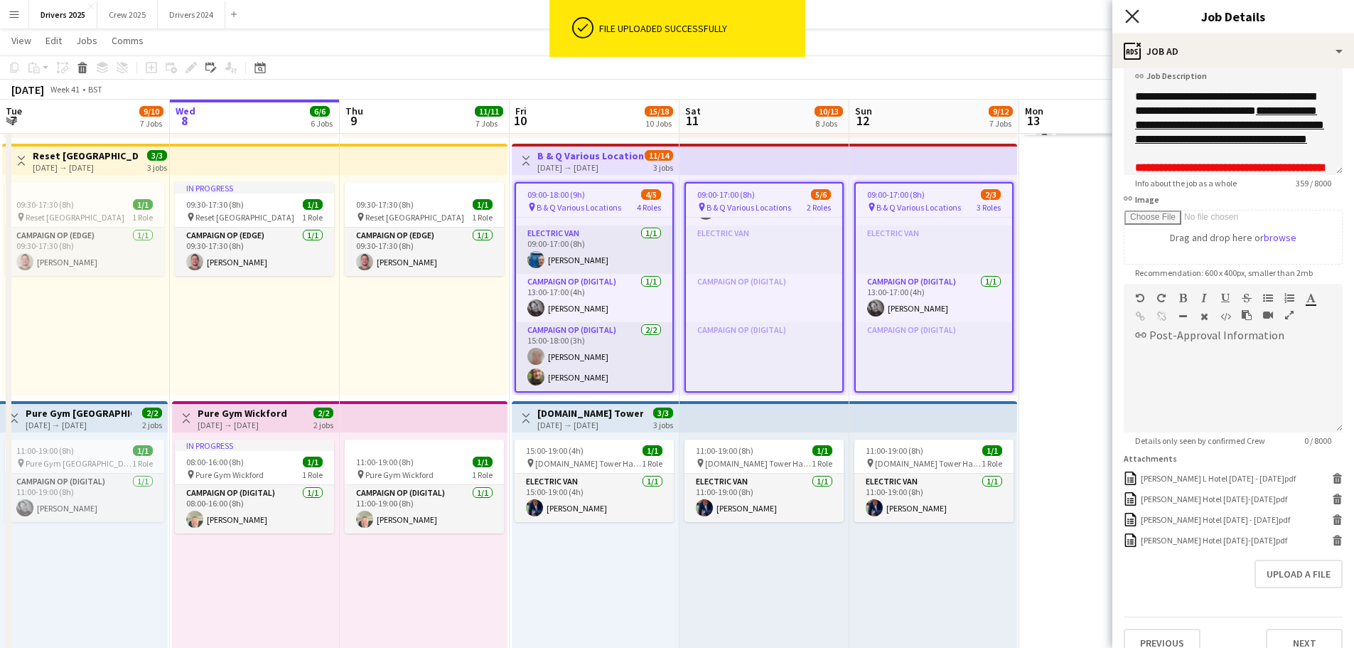
click at [1132, 16] on icon at bounding box center [1132, 16] width 14 height 14
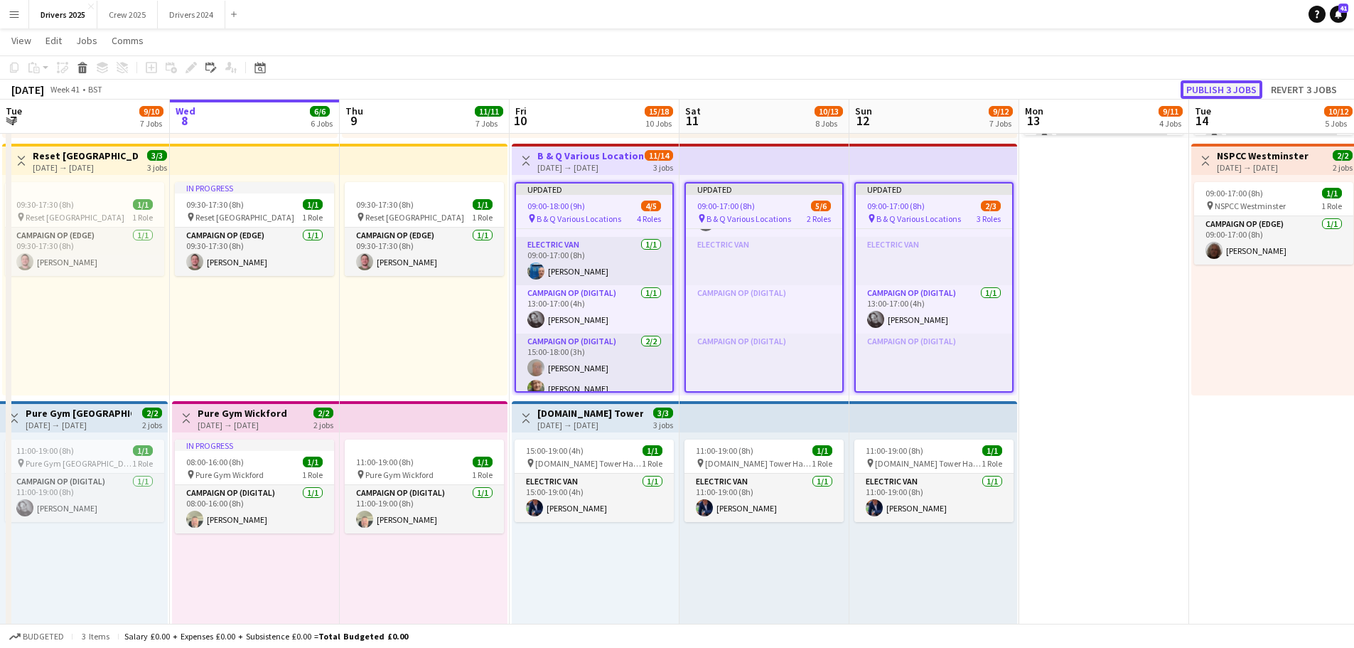
click at [1217, 92] on button "Publish 3 jobs" at bounding box center [1222, 89] width 82 height 18
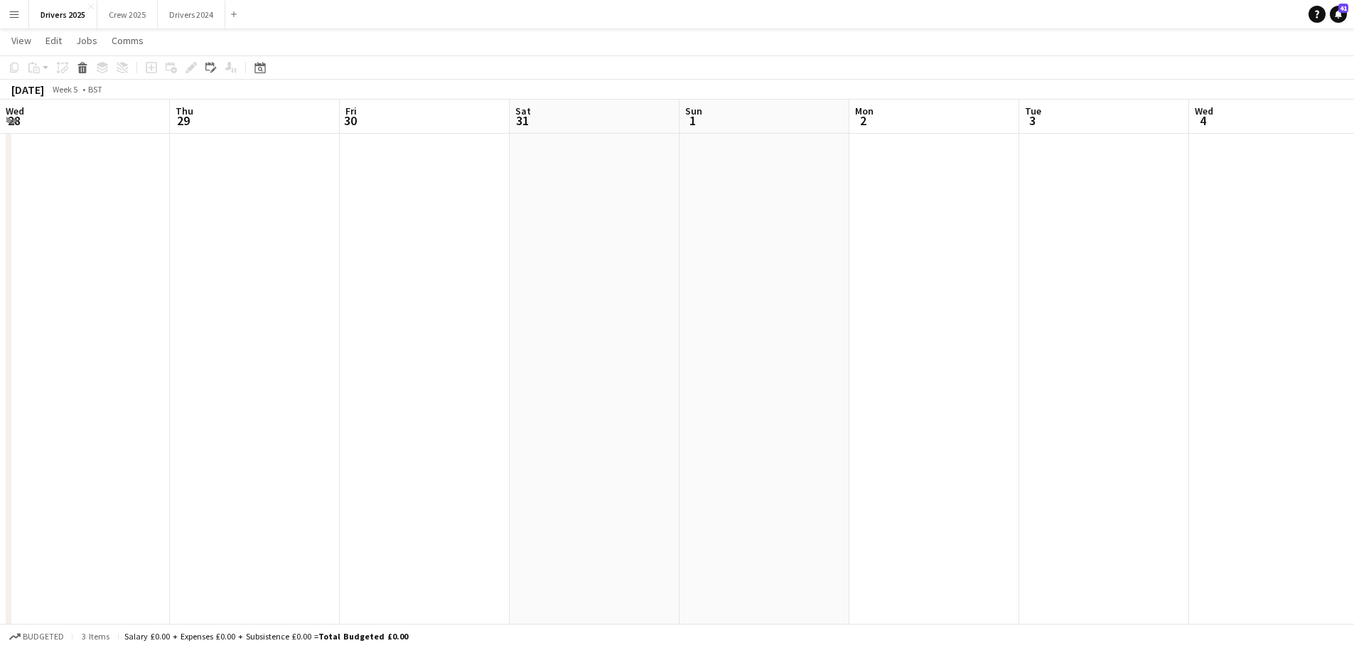
scroll to position [0, 340]
